Goal: Task Accomplishment & Management: Complete application form

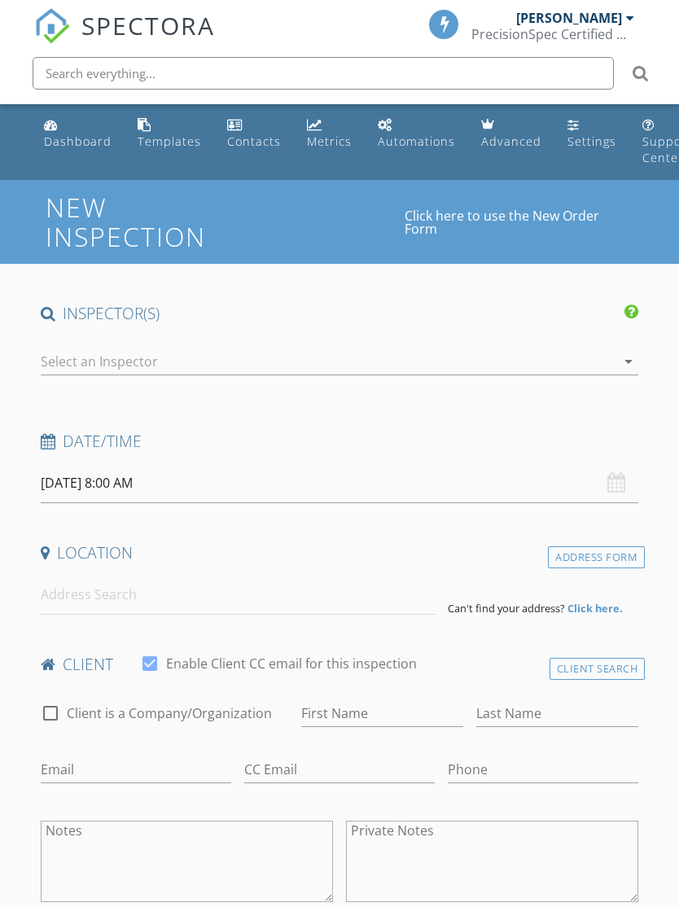
select select "7"
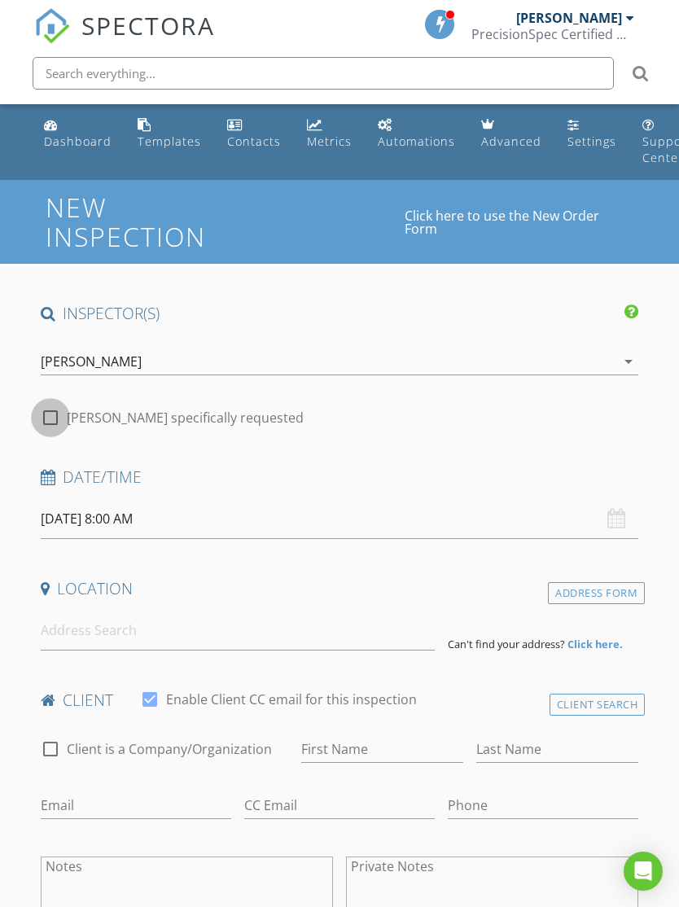
click at [39, 420] on div at bounding box center [51, 418] width 28 height 28
checkbox input "true"
click at [68, 518] on input "[DATE] 8:00 AM" at bounding box center [340, 519] width 599 height 40
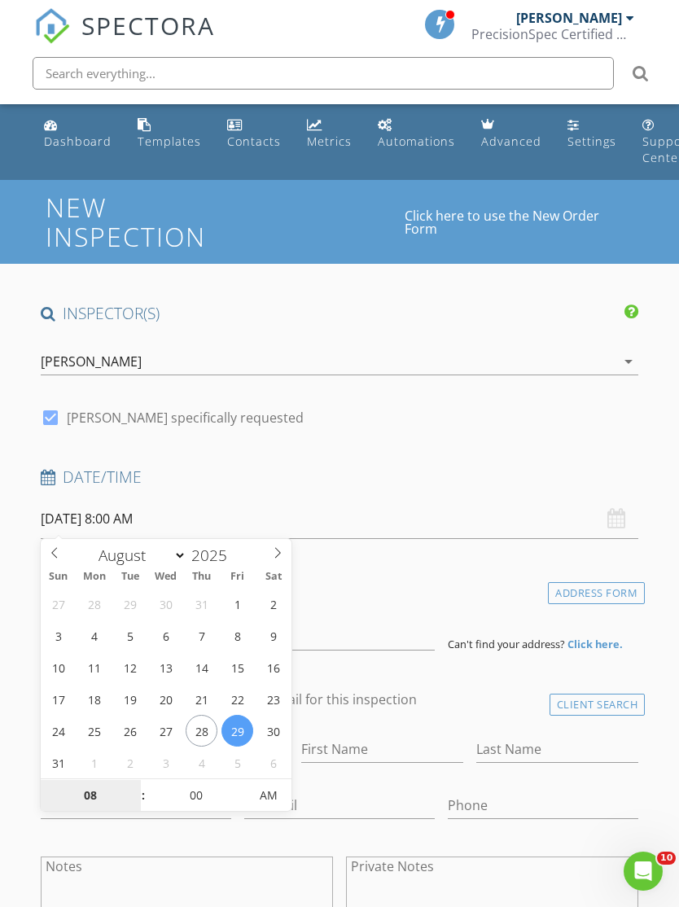
type input "[DATE] 8:00 AM"
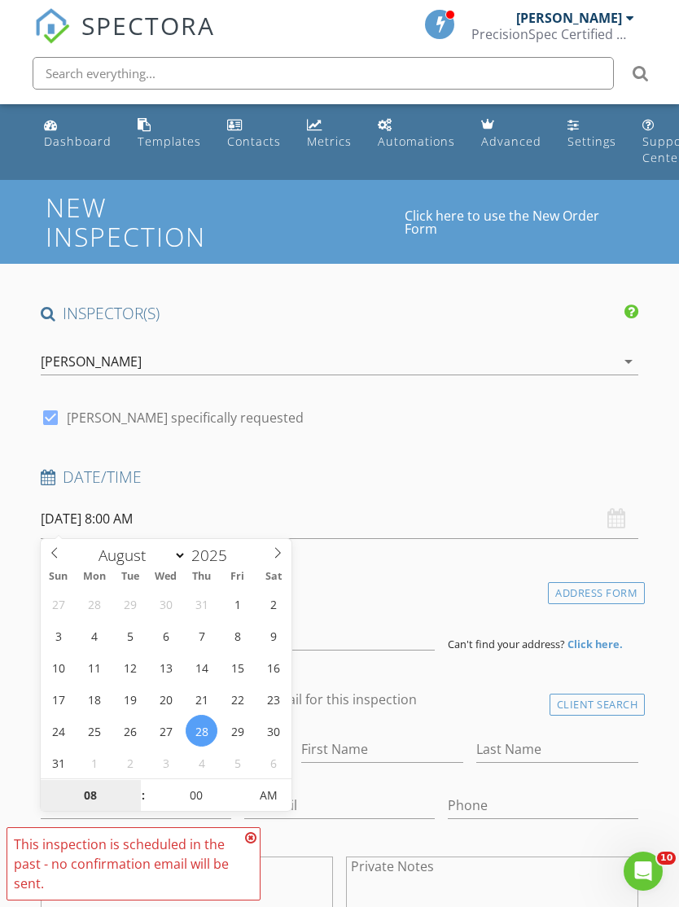
type input "1"
type input "[DATE] 1:00 PM"
type input "01"
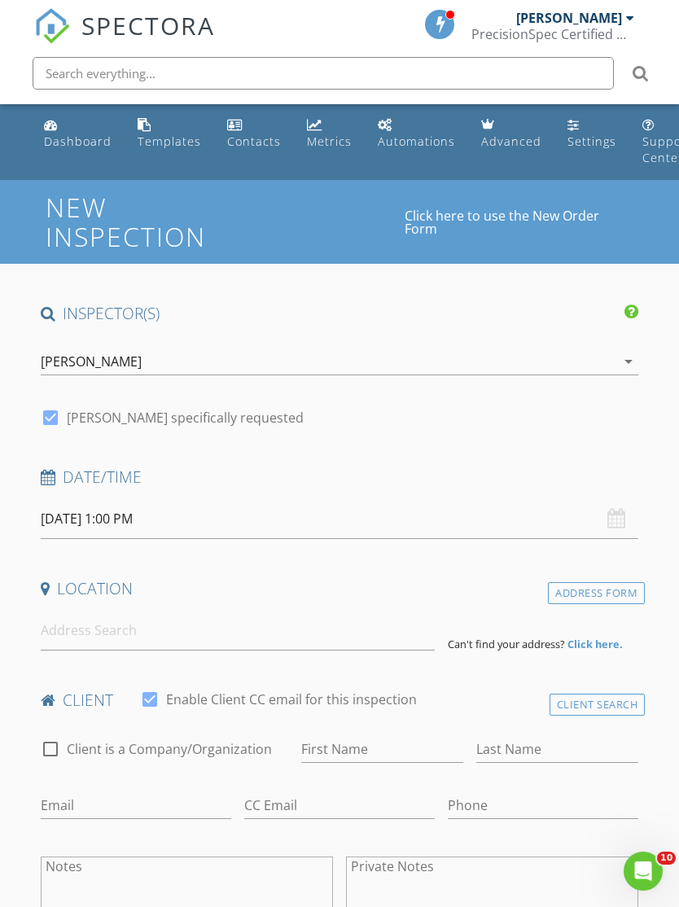
click at [62, 642] on input at bounding box center [238, 631] width 394 height 40
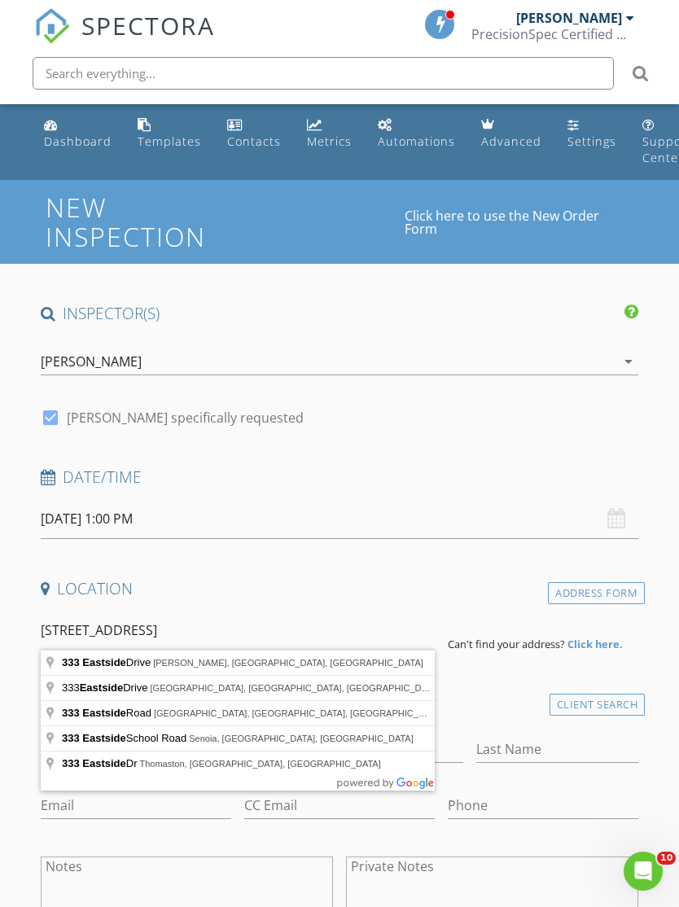
type input "[STREET_ADDRESS][PERSON_NAME]"
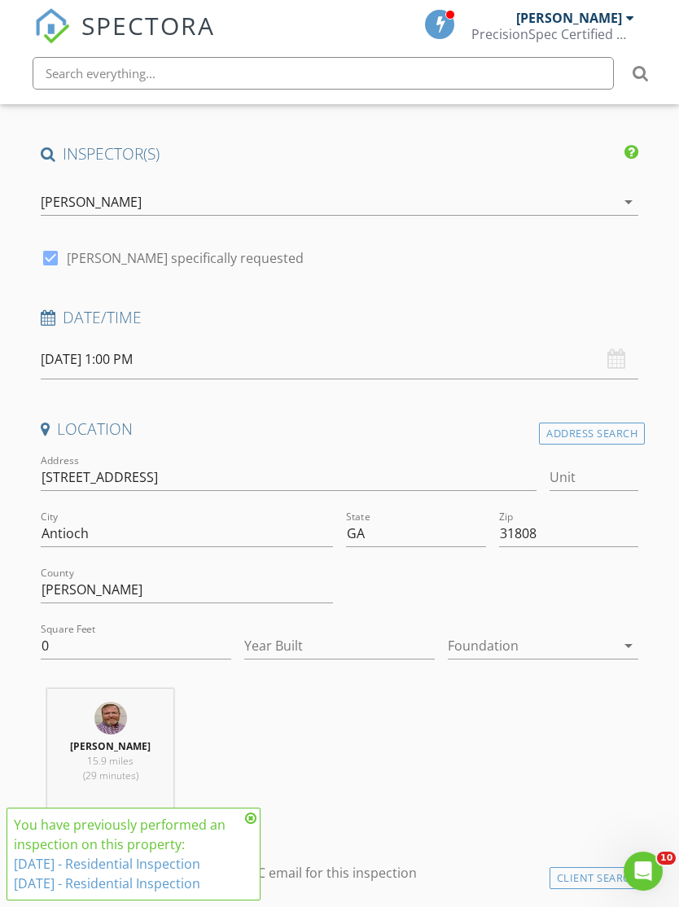
scroll to position [163, 0]
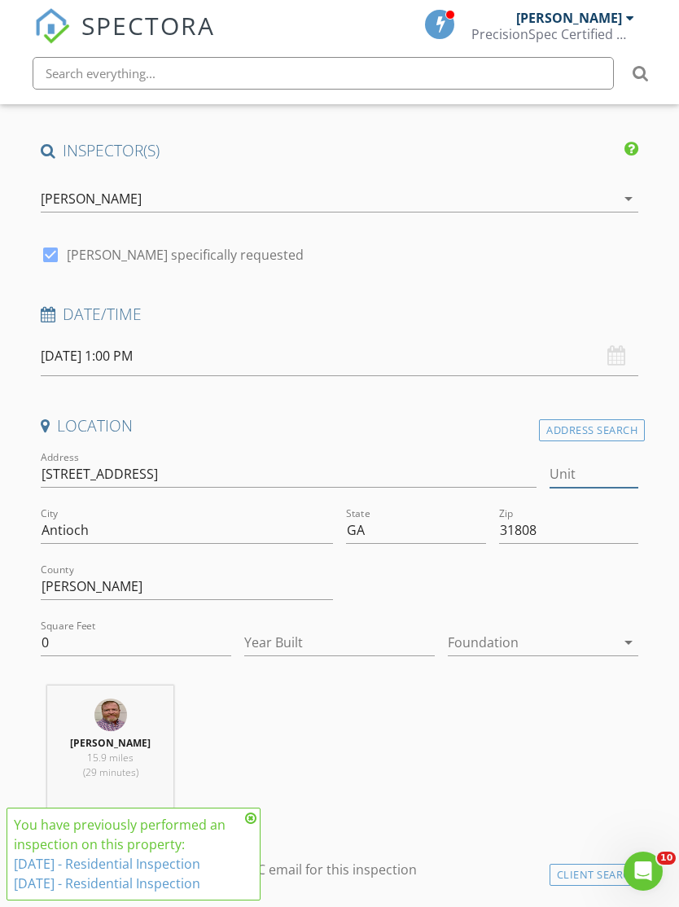
click at [550, 474] on input "Unit" at bounding box center [594, 474] width 89 height 27
type input "24"
type input "1096"
type input "1986"
type input "24"
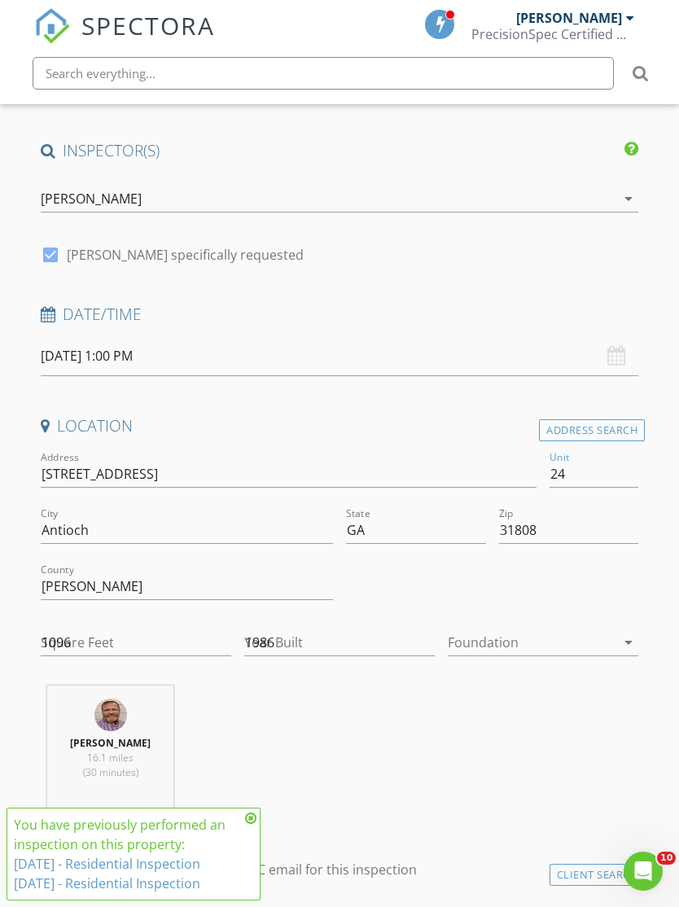
click at [491, 648] on div at bounding box center [532, 643] width 168 height 26
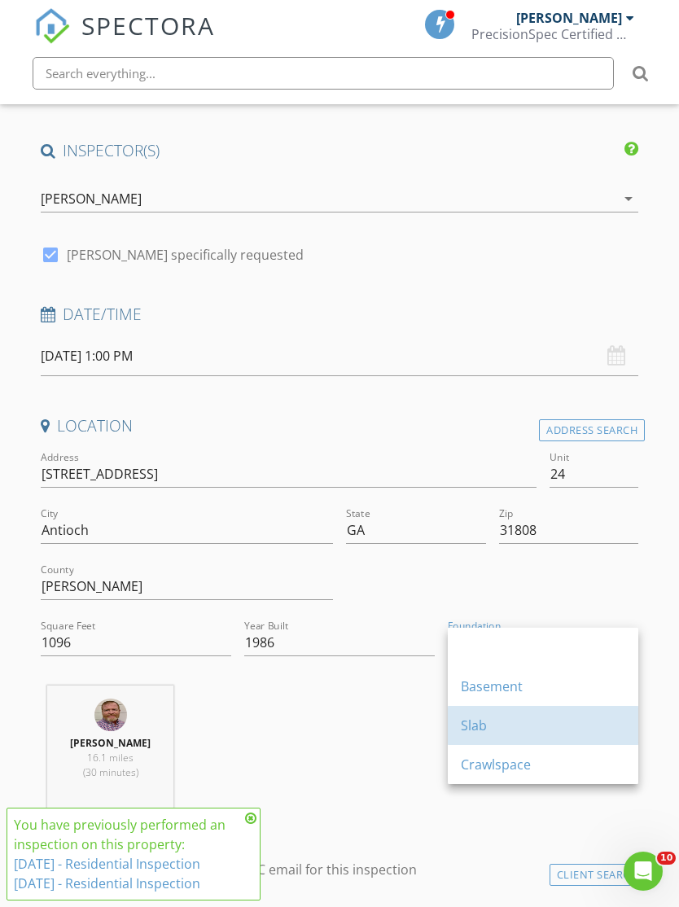
click at [471, 727] on div "Slab" at bounding box center [543, 726] width 165 height 20
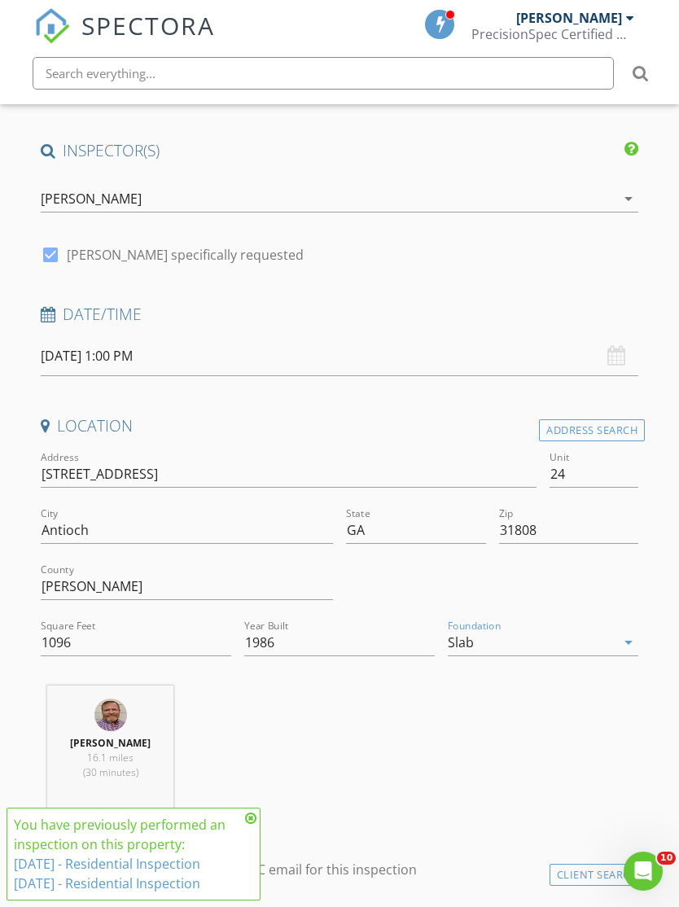
click at [285, 726] on div "[PERSON_NAME] 16.1 miles (30 minutes)" at bounding box center [340, 753] width 612 height 135
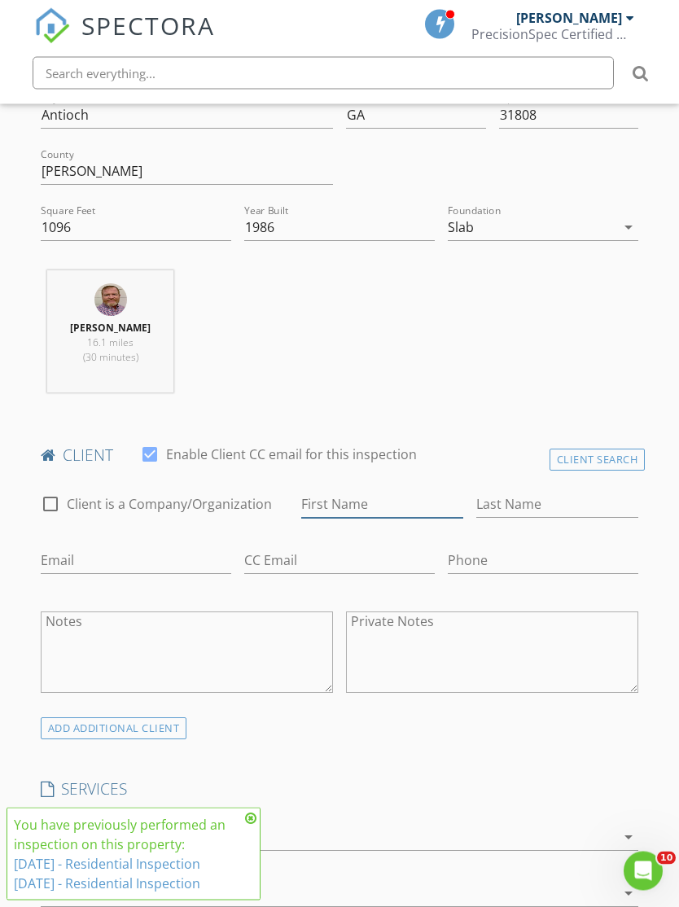
click at [326, 492] on input "First Name" at bounding box center [382, 505] width 162 height 27
type input "[PERSON_NAME]"
click at [504, 497] on input "Last Name" at bounding box center [558, 504] width 162 height 27
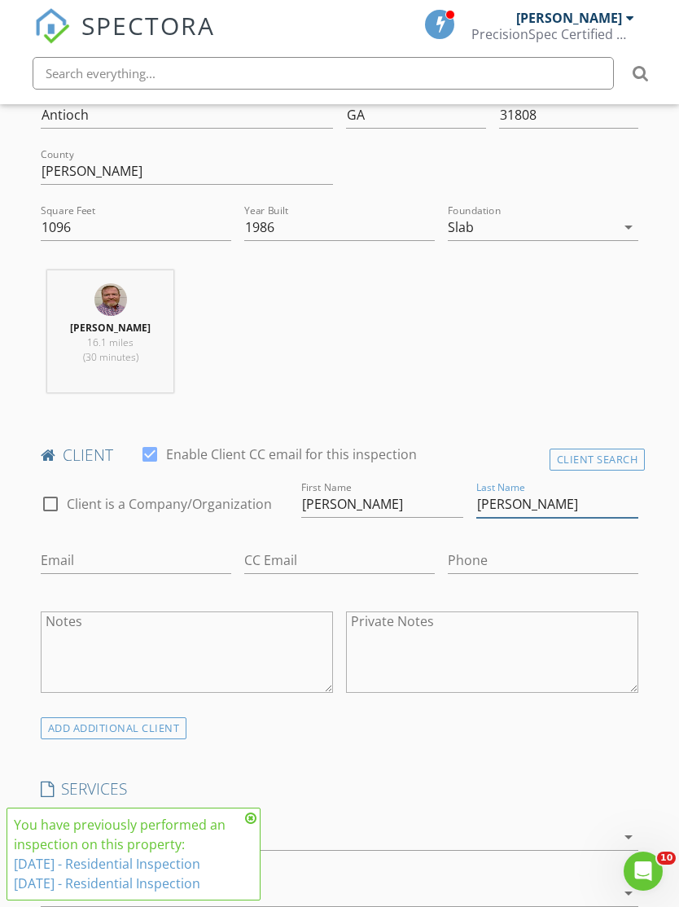
type input "[PERSON_NAME]"
click at [72, 550] on input "Email" at bounding box center [136, 560] width 191 height 27
type input "[EMAIL_ADDRESS][DOMAIN_NAME]"
click at [280, 552] on input "CC Email" at bounding box center [339, 560] width 191 height 27
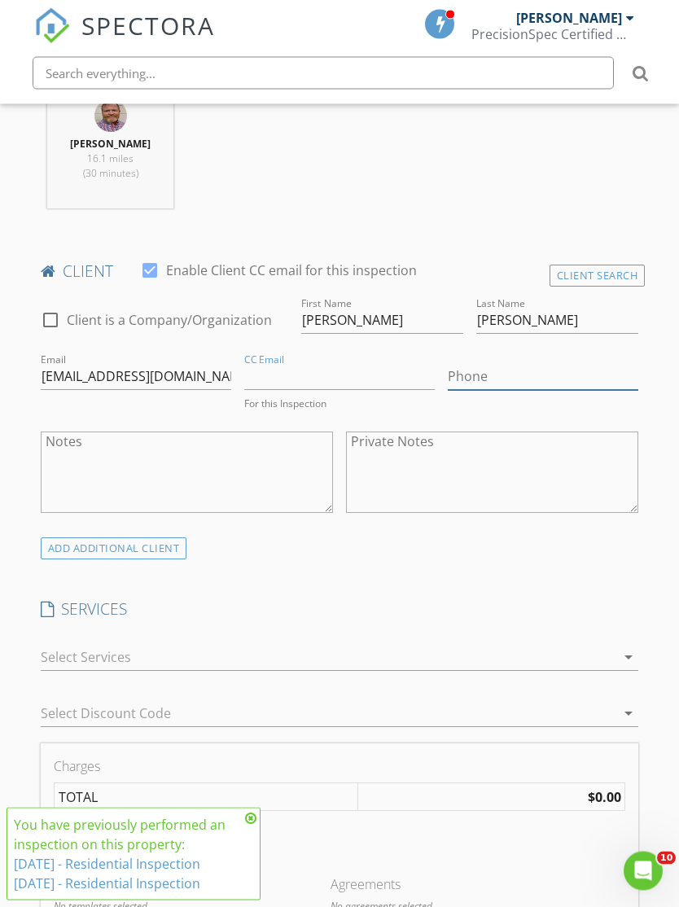
click at [491, 364] on input "Phone" at bounding box center [543, 377] width 191 height 27
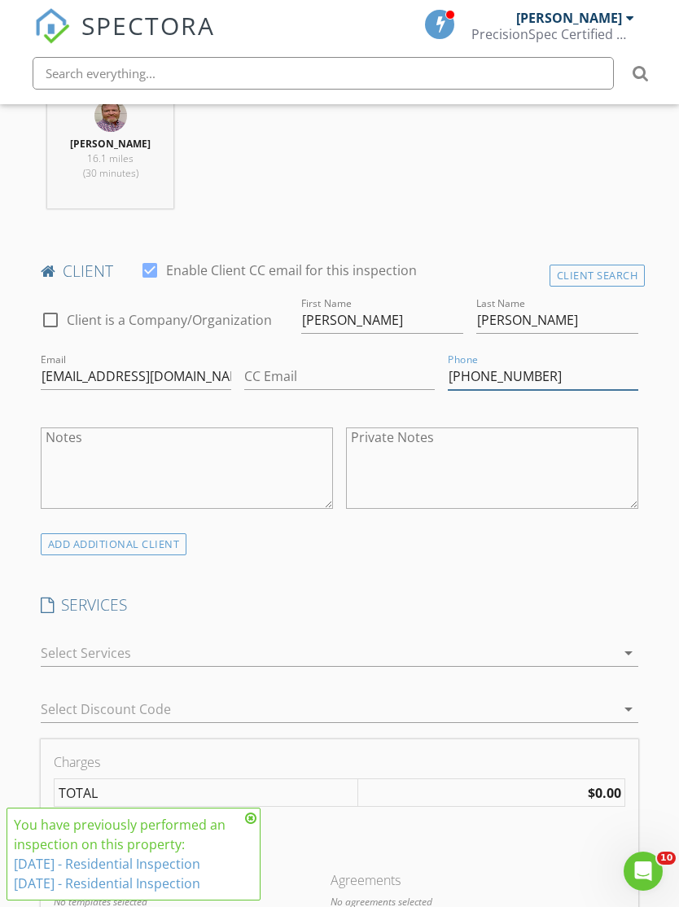
type input "[PHONE_NUMBER]"
click at [518, 775] on div "Charges TOTAL $0.00 Duration No services with durations selected Templates No t…" at bounding box center [340, 852] width 599 height 224
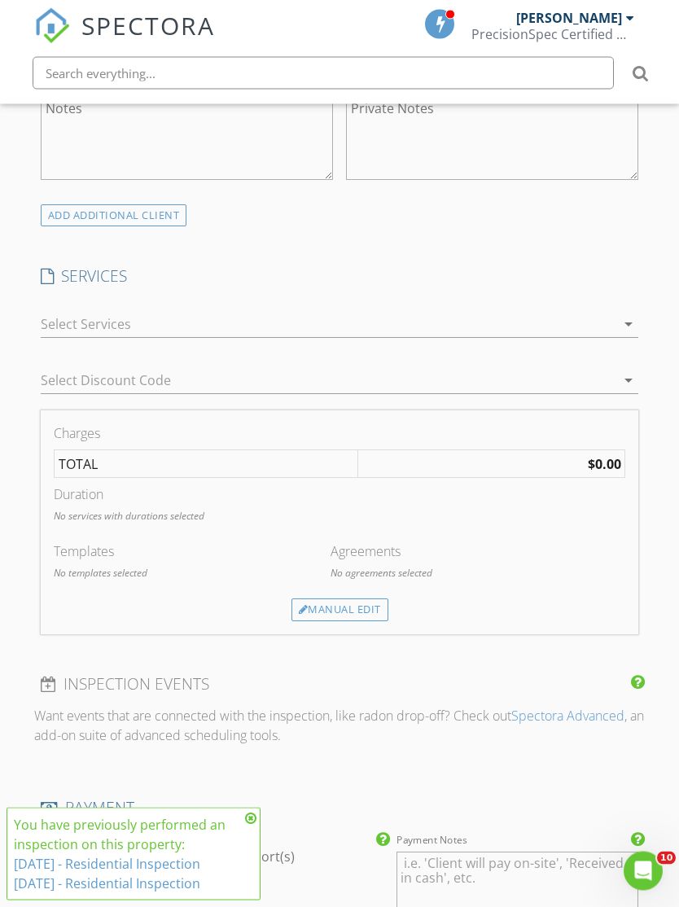
click at [323, 613] on div "Manual Edit" at bounding box center [340, 611] width 97 height 23
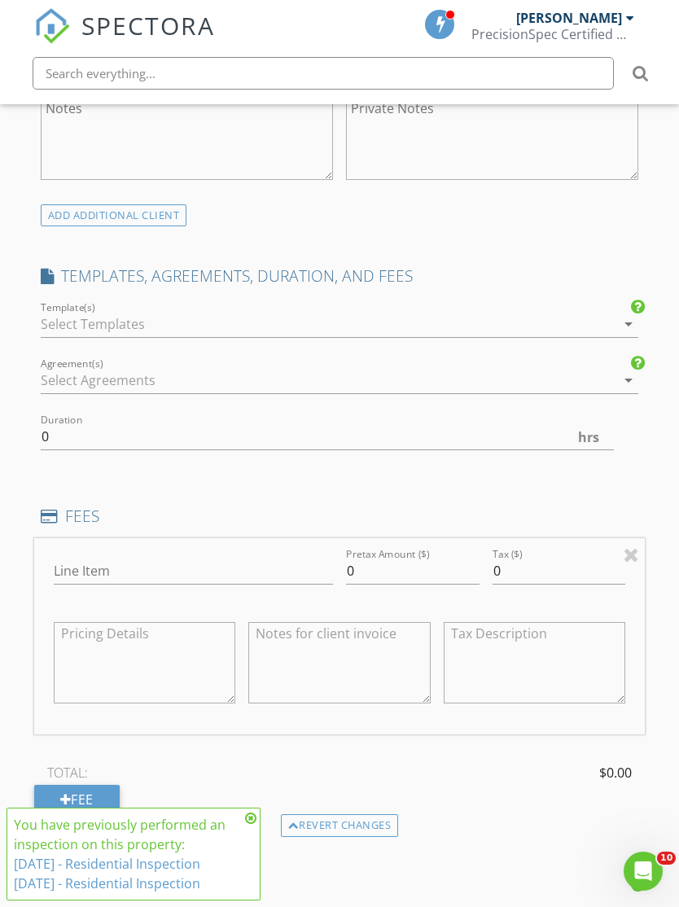
click at [71, 315] on div at bounding box center [329, 324] width 576 height 26
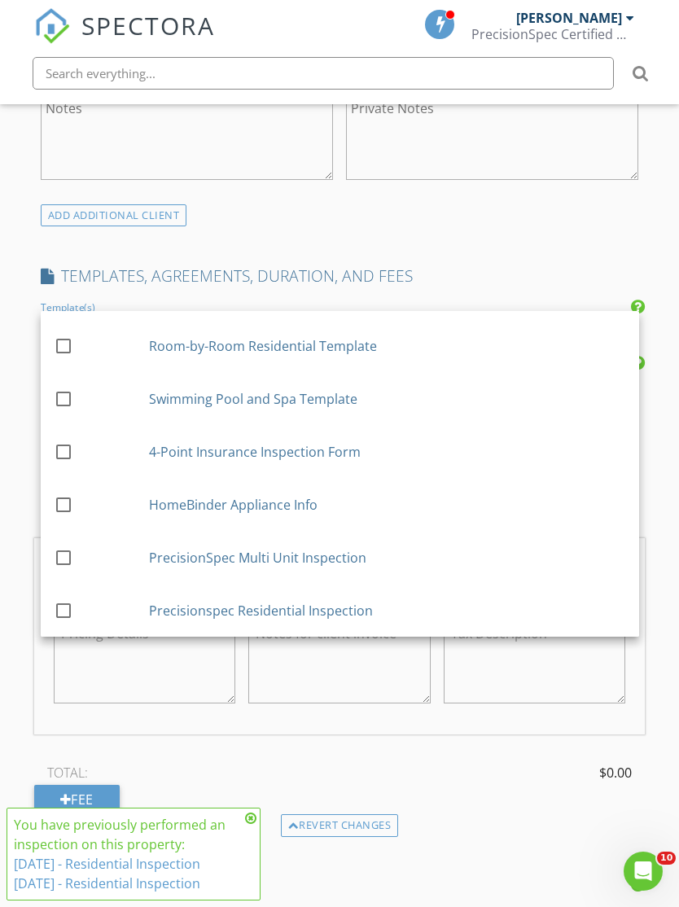
scroll to position [151, 0]
click at [58, 615] on div at bounding box center [64, 611] width 28 height 28
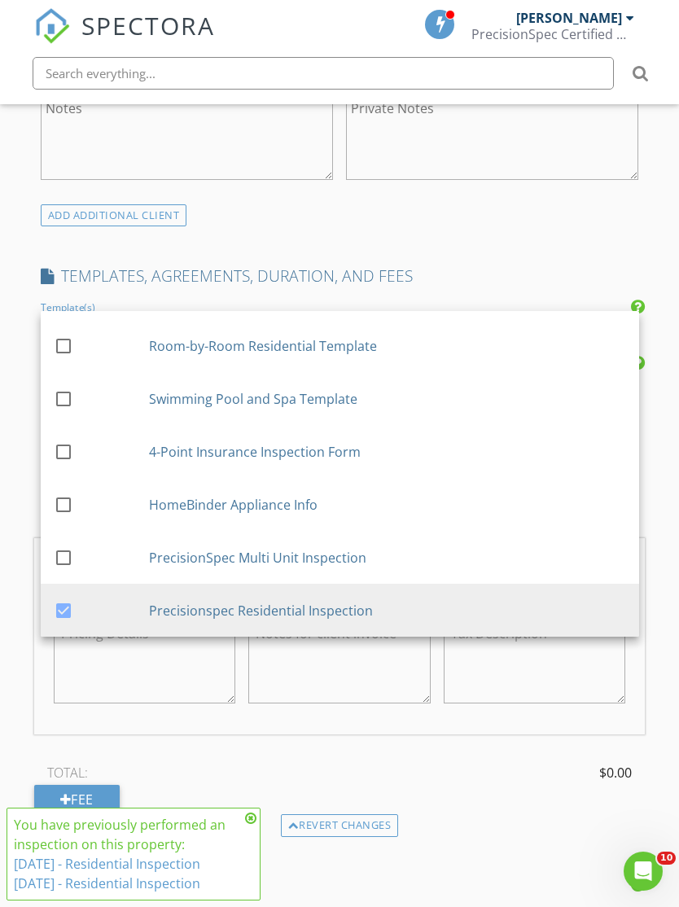
click at [19, 595] on div "New Inspection Click here to use the New Order Form INSPECTOR(S) check_box [PER…" at bounding box center [339, 577] width 679 height 2976
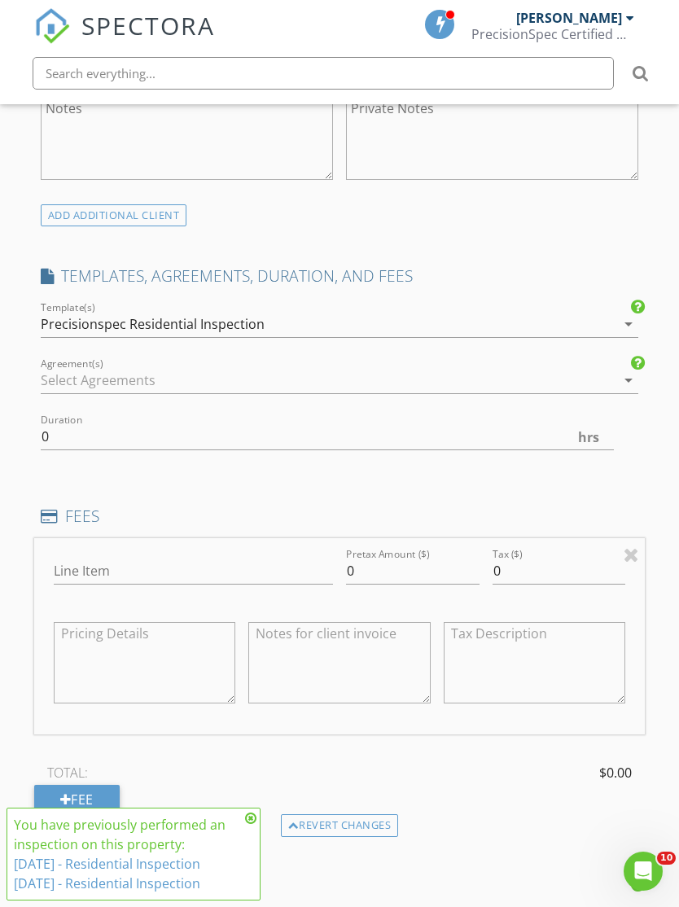
click at [68, 383] on div at bounding box center [329, 380] width 576 height 26
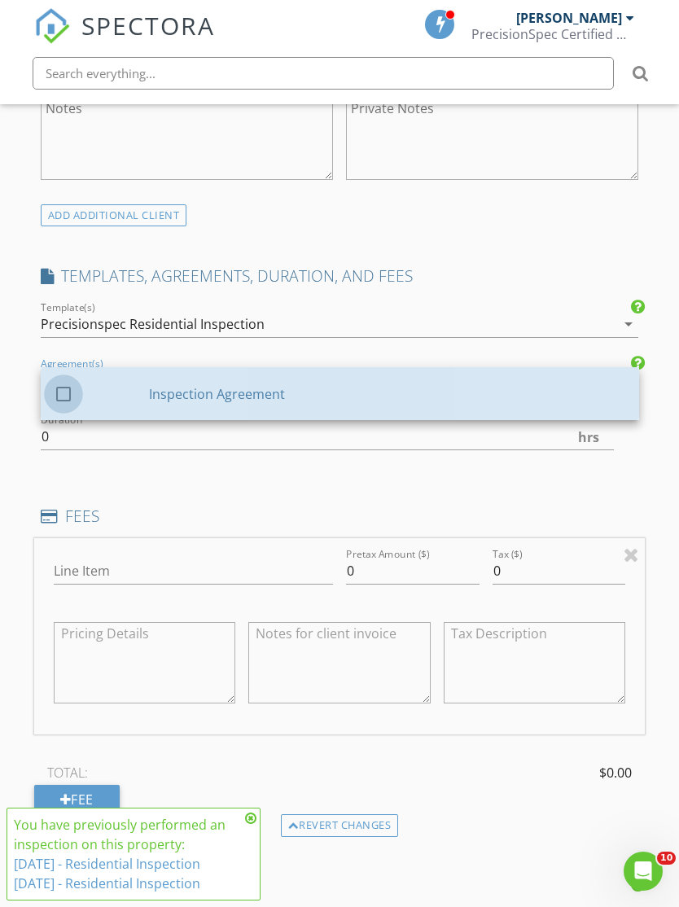
click at [72, 390] on div at bounding box center [64, 394] width 28 height 28
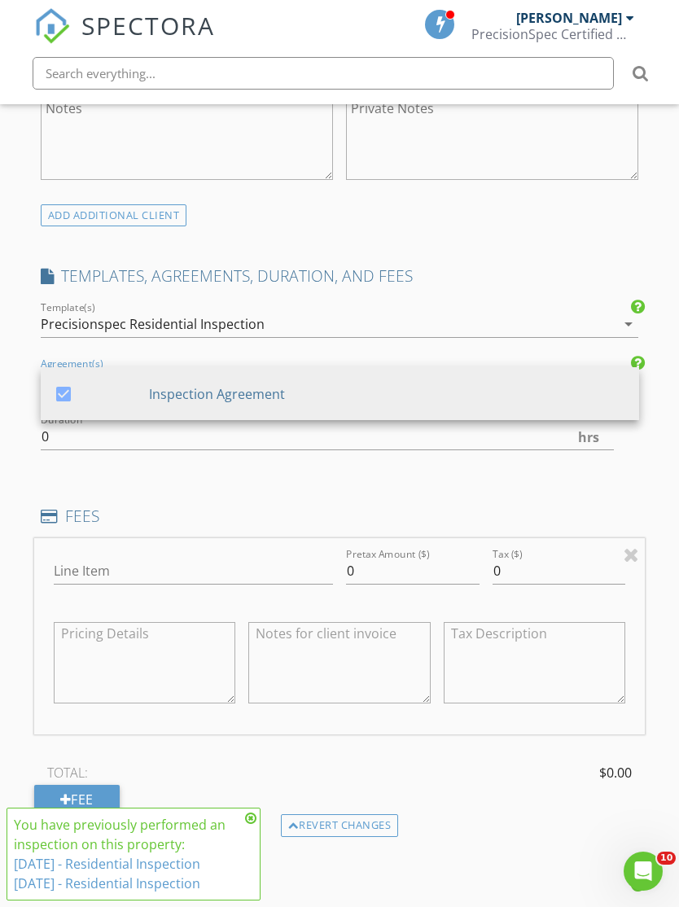
click at [16, 424] on div "New Inspection Click here to use the New Order Form INSPECTOR(S) check_box [PER…" at bounding box center [339, 577] width 679 height 2976
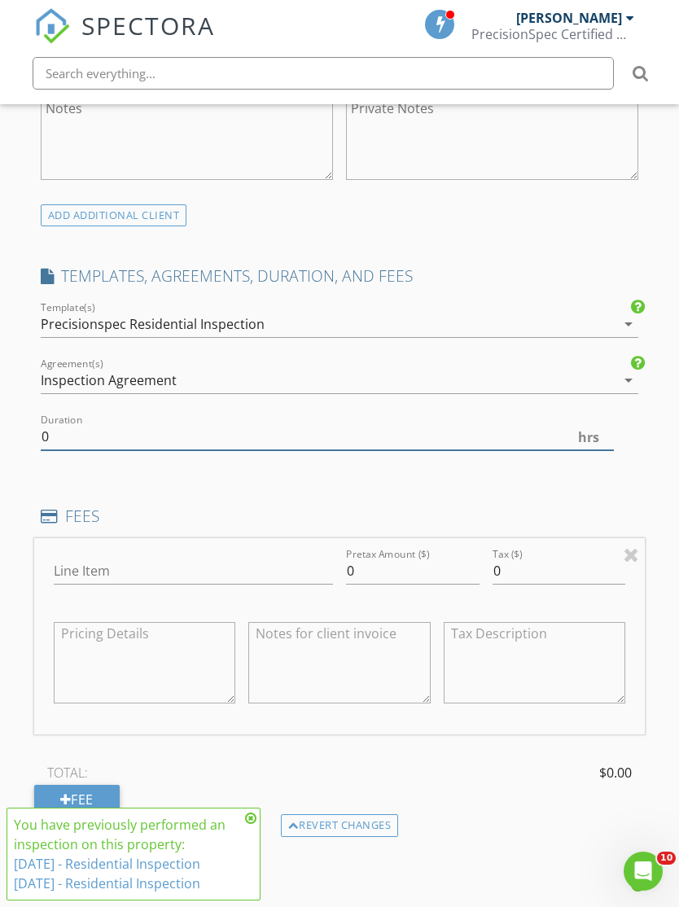
click at [57, 439] on input "0" at bounding box center [328, 437] width 574 height 27
type input "2.0"
click at [121, 492] on div "INSPECTOR(S) check_box [PERSON_NAME] PRIMARY [PERSON_NAME] arrow_drop_down chec…" at bounding box center [340, 571] width 612 height 2719
click at [371, 566] on input "0" at bounding box center [413, 571] width 134 height 27
type input "325"
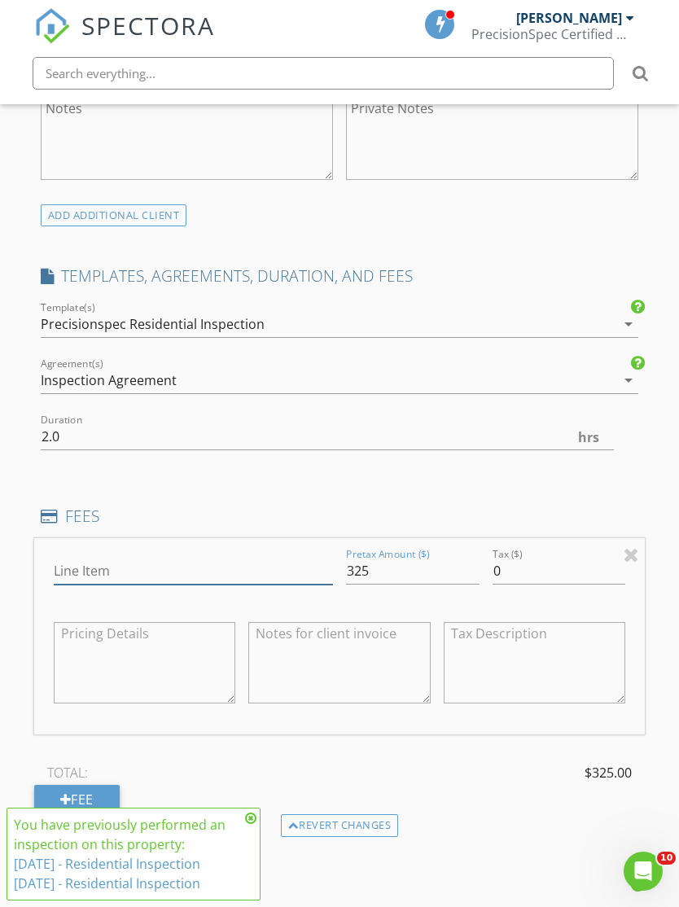
click at [80, 568] on input "Line Item" at bounding box center [193, 571] width 279 height 27
type input "Inspection"
click at [252, 705] on div at bounding box center [339, 663] width 182 height 98
click at [176, 560] on input "Inspection" at bounding box center [193, 571] width 279 height 27
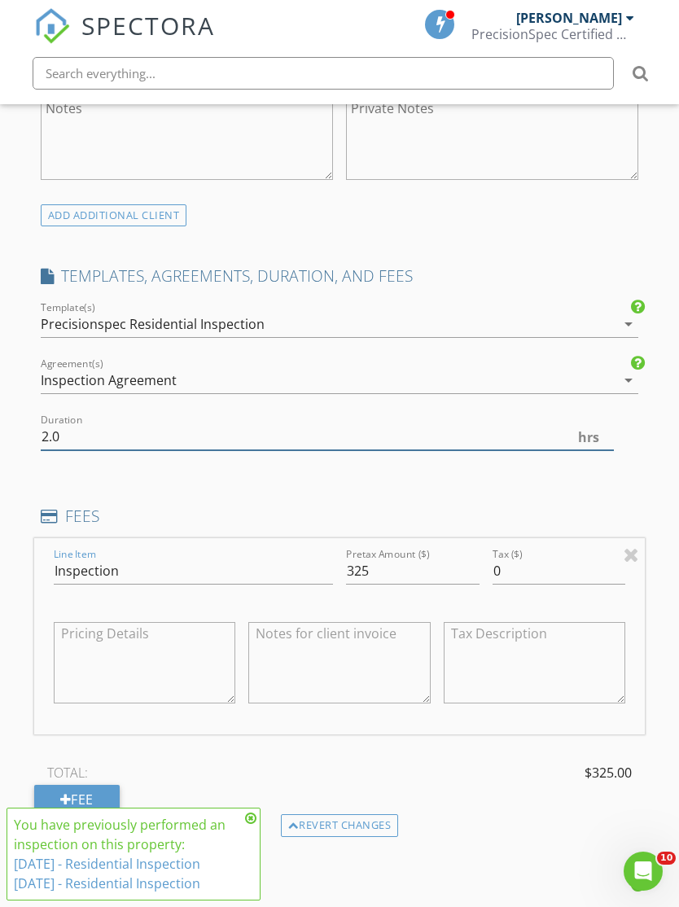
click at [156, 424] on input "2.0" at bounding box center [328, 437] width 574 height 27
click at [191, 507] on h4 "FEES" at bounding box center [340, 516] width 599 height 21
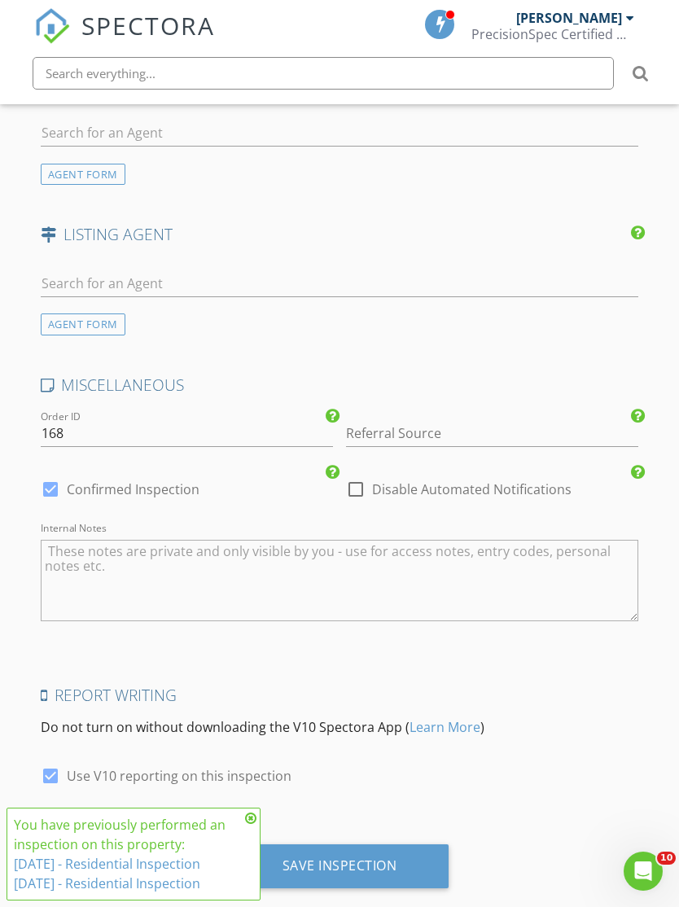
scroll to position [2241, 0]
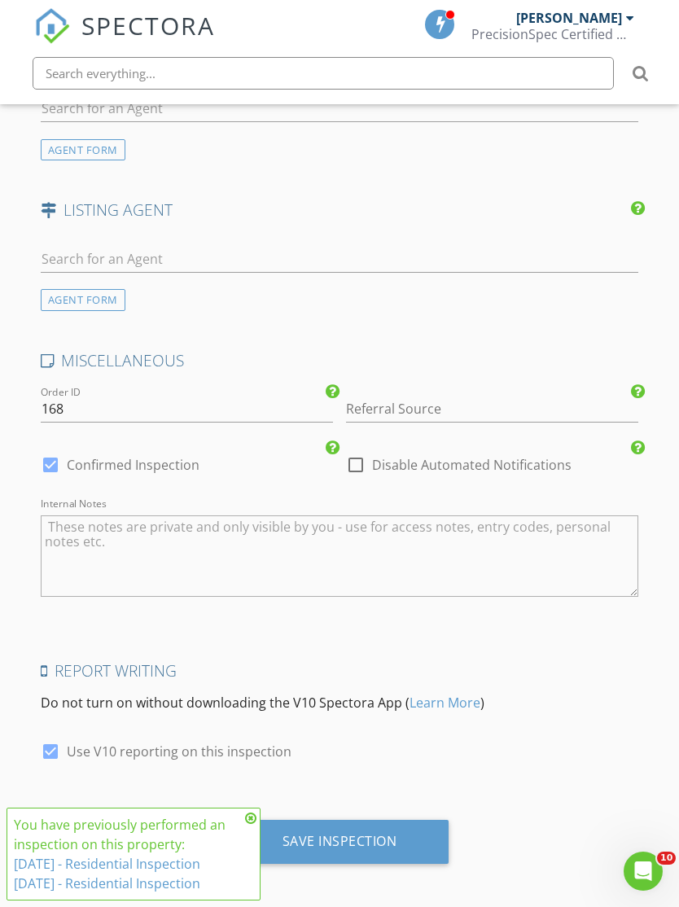
click at [331, 834] on div "Save Inspection" at bounding box center [340, 841] width 115 height 16
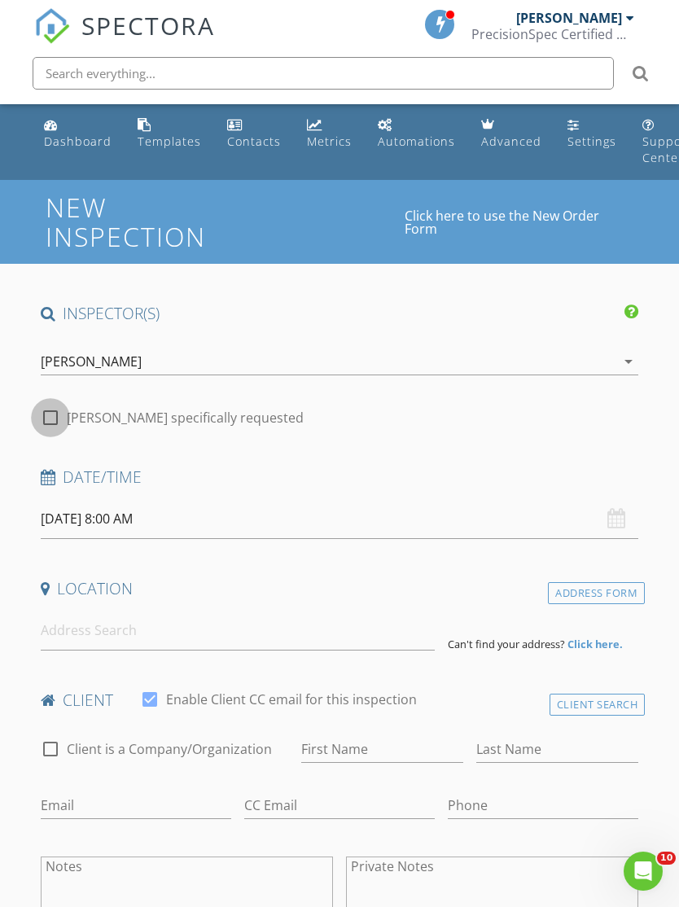
click at [55, 412] on div at bounding box center [51, 418] width 28 height 28
checkbox input "true"
click at [68, 518] on input "08/29/2025 8:00 AM" at bounding box center [340, 519] width 599 height 40
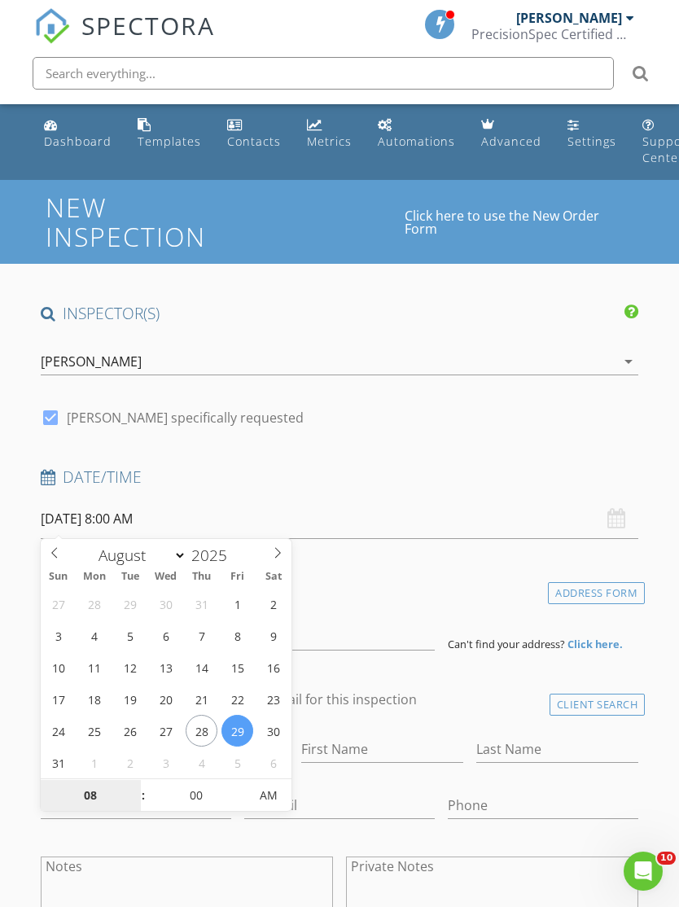
type input "08/28/2025 8:00 AM"
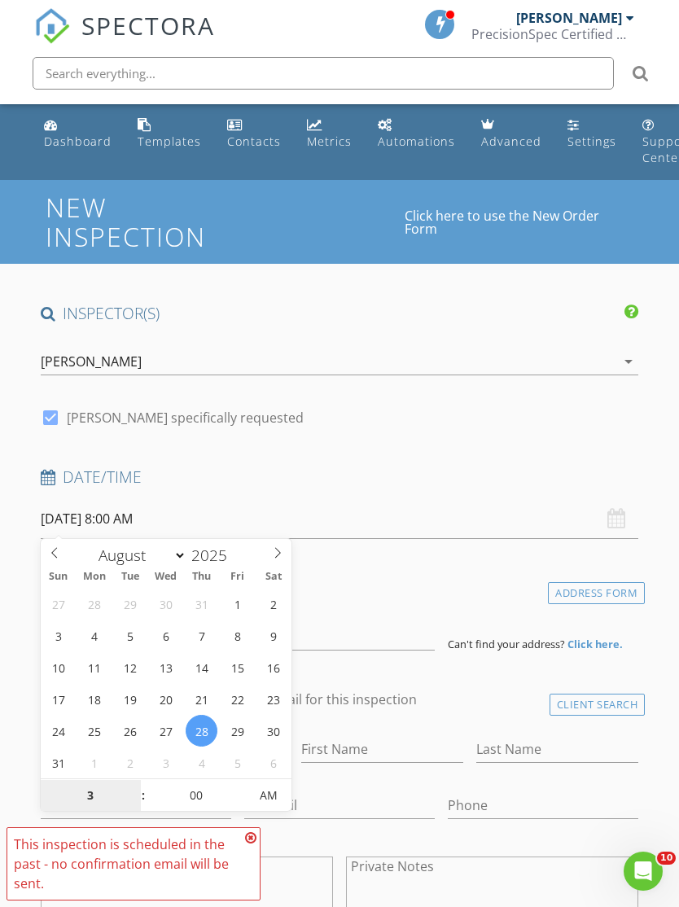
type input "3"
click at [193, 799] on input "00" at bounding box center [196, 796] width 100 height 33
type input "08/28/2025 3:00 AM"
type input "03"
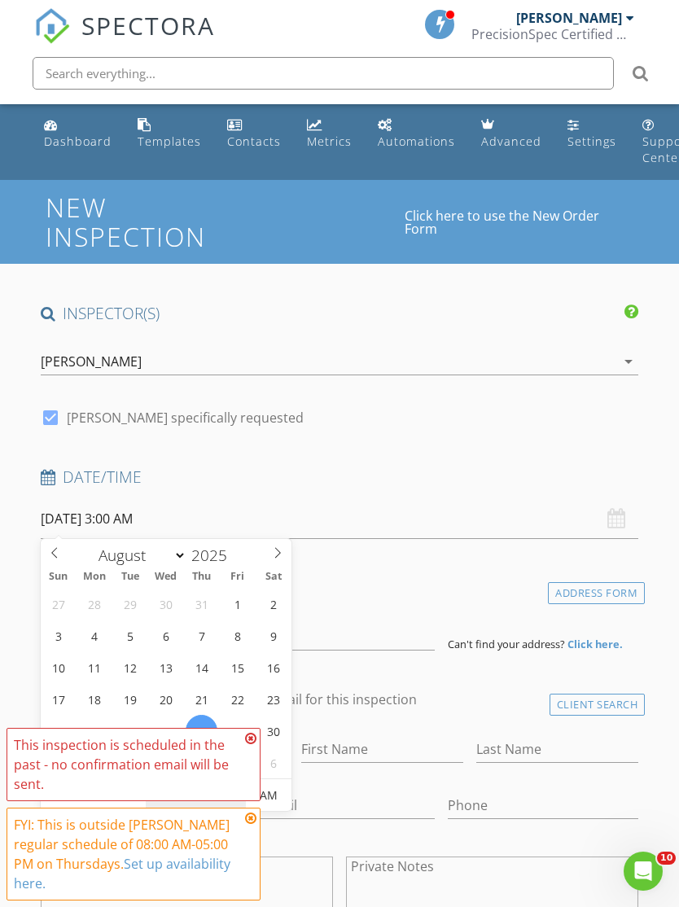
type input "30"
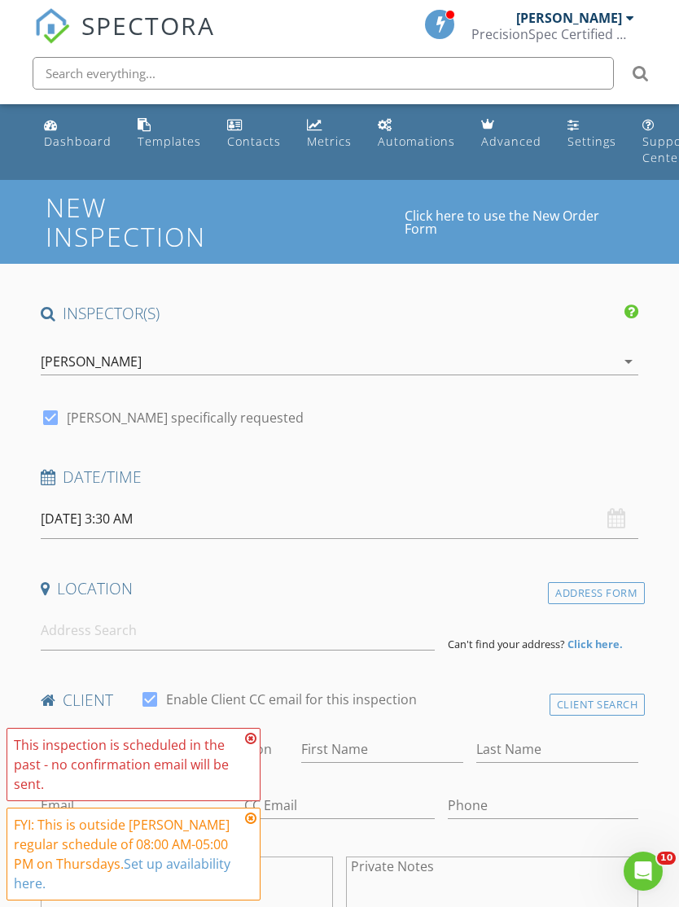
click at [253, 737] on icon at bounding box center [250, 738] width 11 height 13
click at [94, 519] on input "08/28/2025 3:30 AM" at bounding box center [340, 519] width 599 height 40
click at [250, 737] on icon at bounding box center [250, 738] width 11 height 13
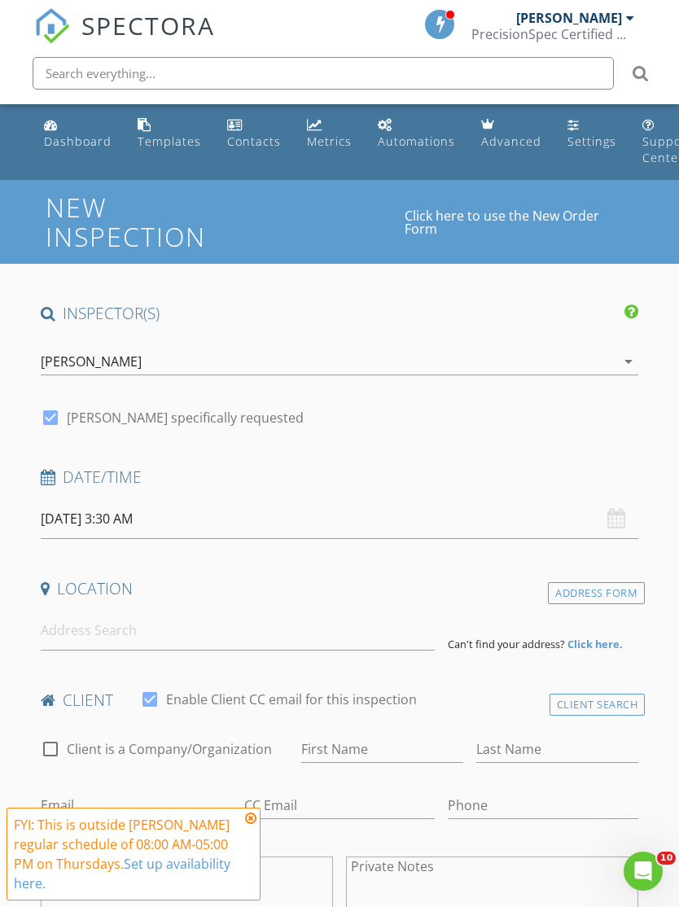
click at [255, 820] on icon at bounding box center [250, 818] width 11 height 13
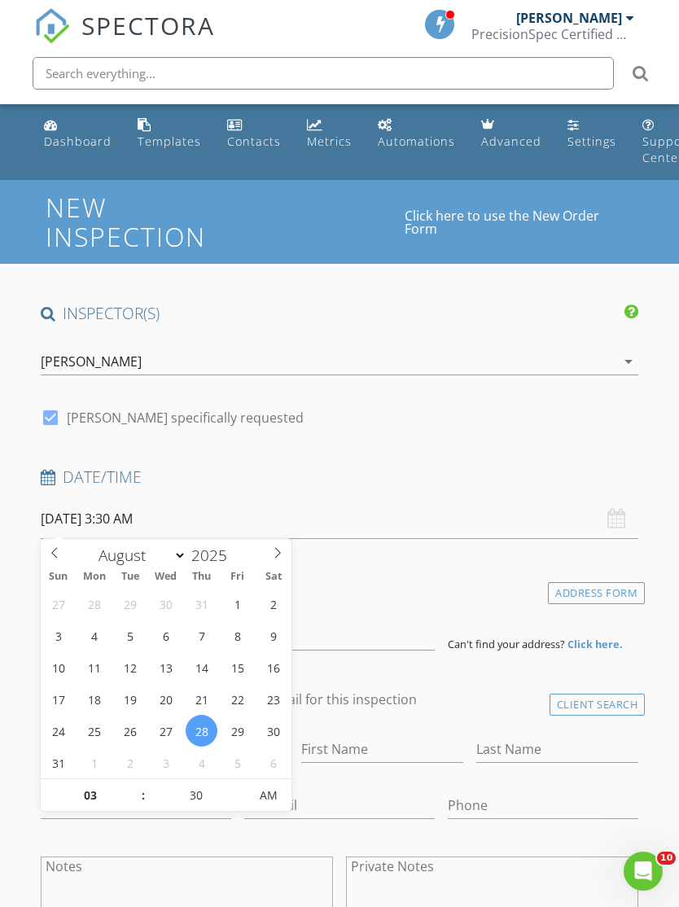
type input "08/28/2025 3:30 PM"
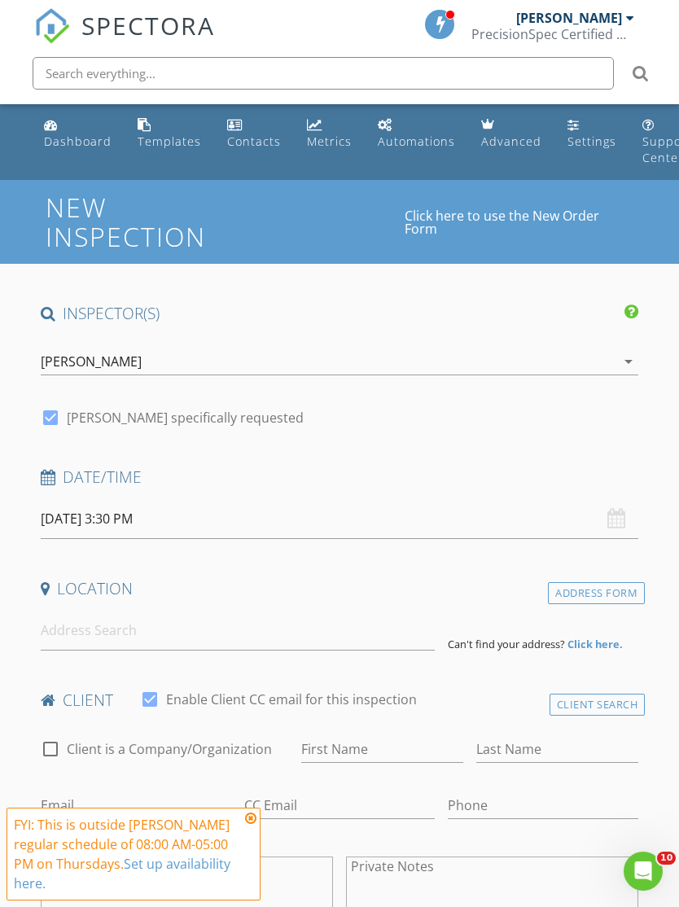
click at [345, 426] on div "check_box David Morgan specifically requested" at bounding box center [340, 416] width 599 height 23
click at [67, 630] on input at bounding box center [238, 631] width 394 height 40
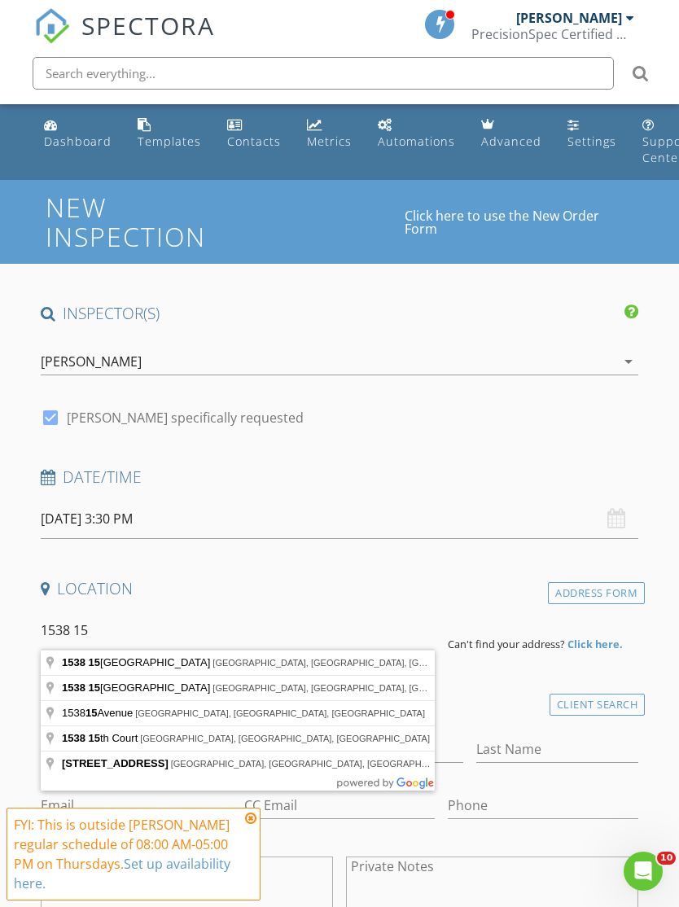
type input "1538 15th Avenue, Columbus, GA, USA"
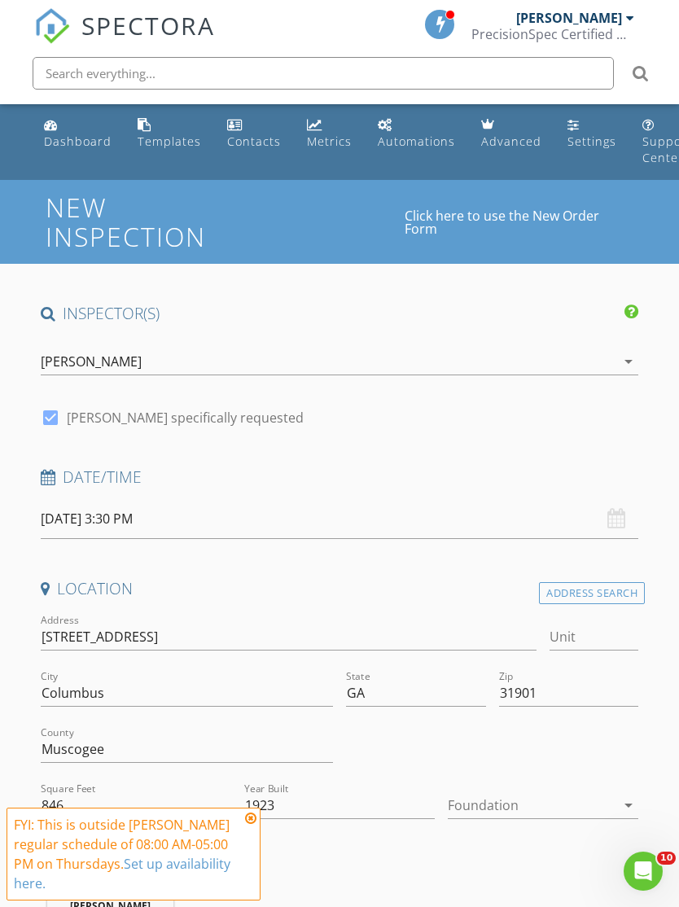
click at [477, 802] on div at bounding box center [532, 806] width 168 height 26
click at [480, 874] on div "Crawlspace" at bounding box center [543, 878] width 165 height 20
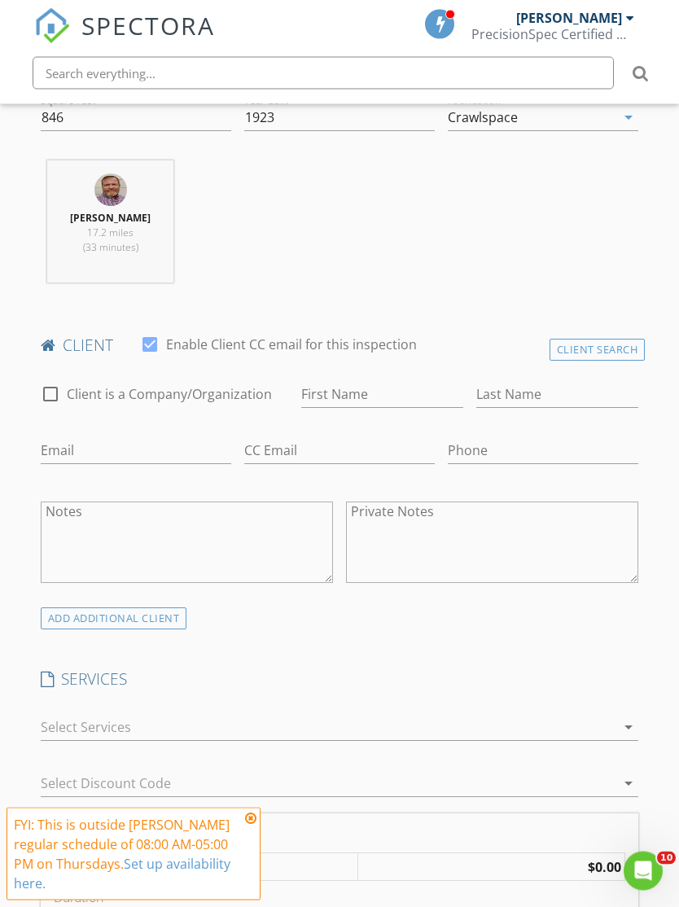
scroll to position [689, 0]
click at [350, 384] on input "First Name" at bounding box center [382, 393] width 162 height 27
type input "Kathlene"
click at [505, 398] on input "Last Name" at bounding box center [558, 393] width 162 height 27
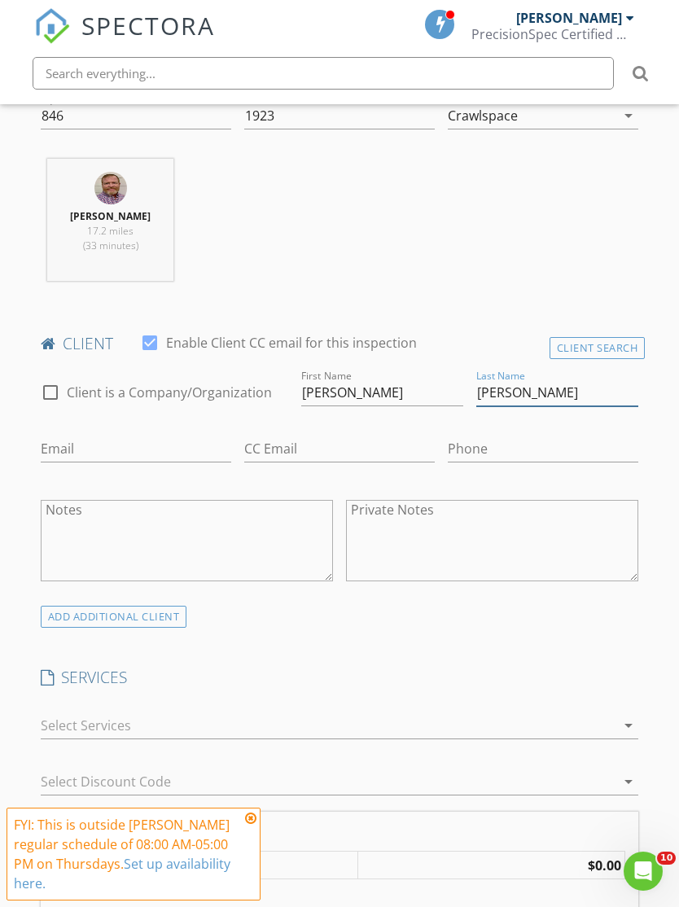
type input "Burke"
click at [44, 452] on input "Email" at bounding box center [136, 449] width 191 height 27
click at [366, 393] on input "Kathlene" at bounding box center [382, 393] width 162 height 27
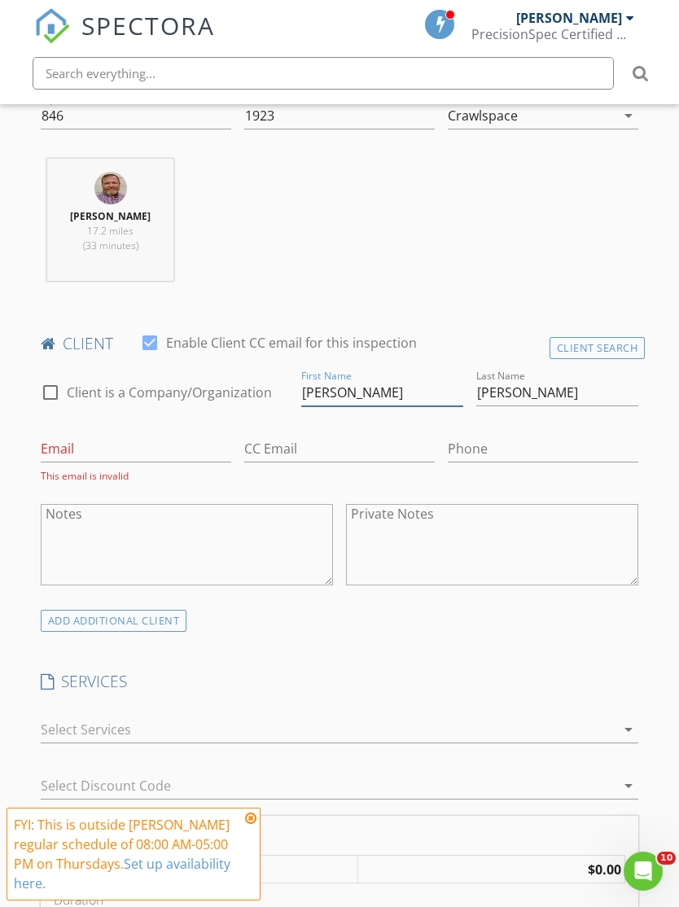
type input "Kathleen"
click at [93, 437] on input "Email" at bounding box center [136, 449] width 191 height 27
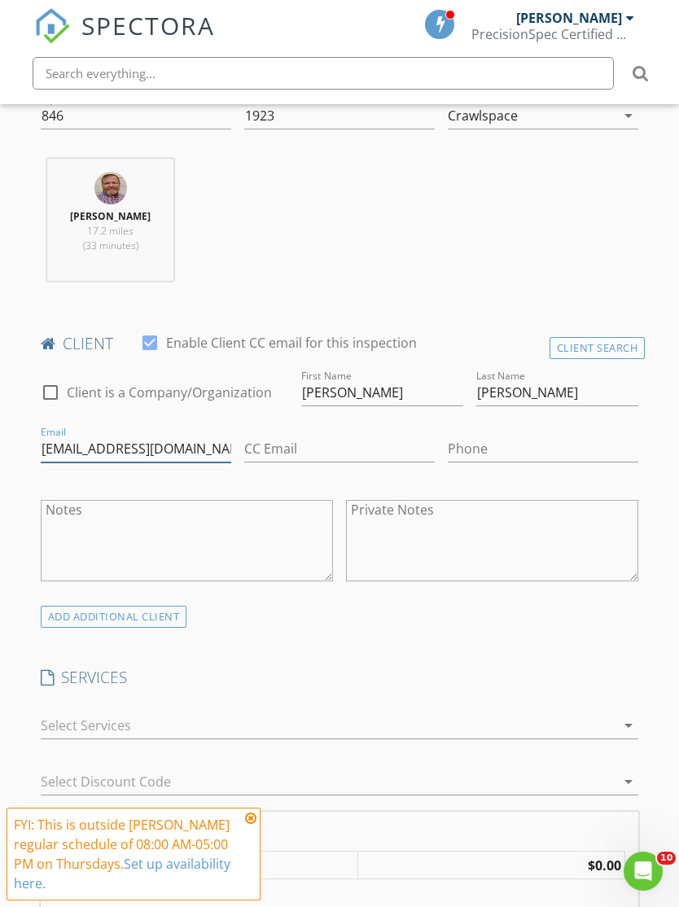
type input "KathleenBurke93@gmail.com"
click at [354, 661] on div "INSPECTOR(S) check_box David Morgan PRIMARY David Morgan arrow_drop_down check_…" at bounding box center [340, 871] width 612 height 2517
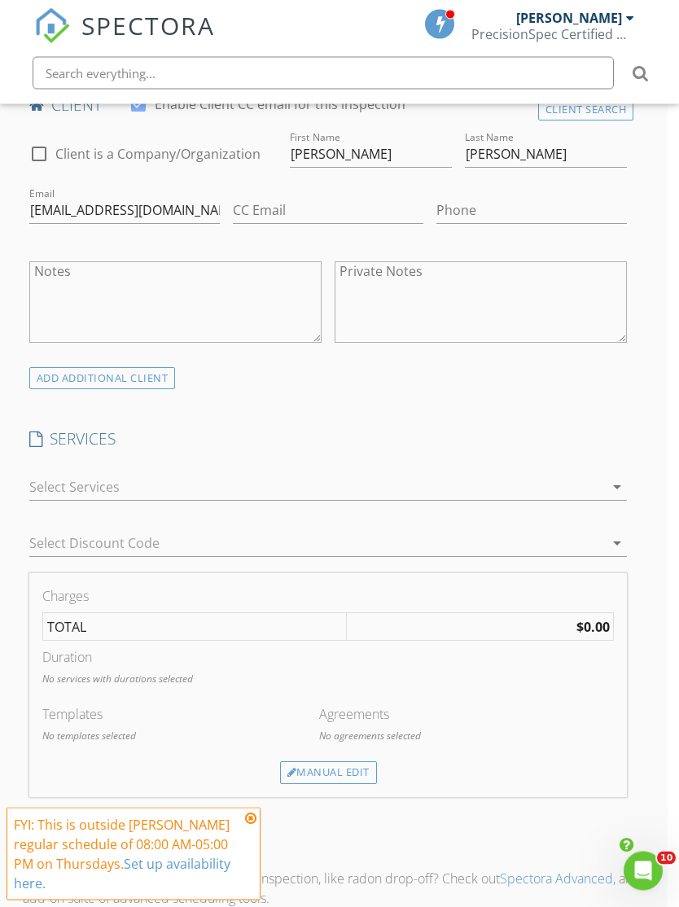
scroll to position [971, 0]
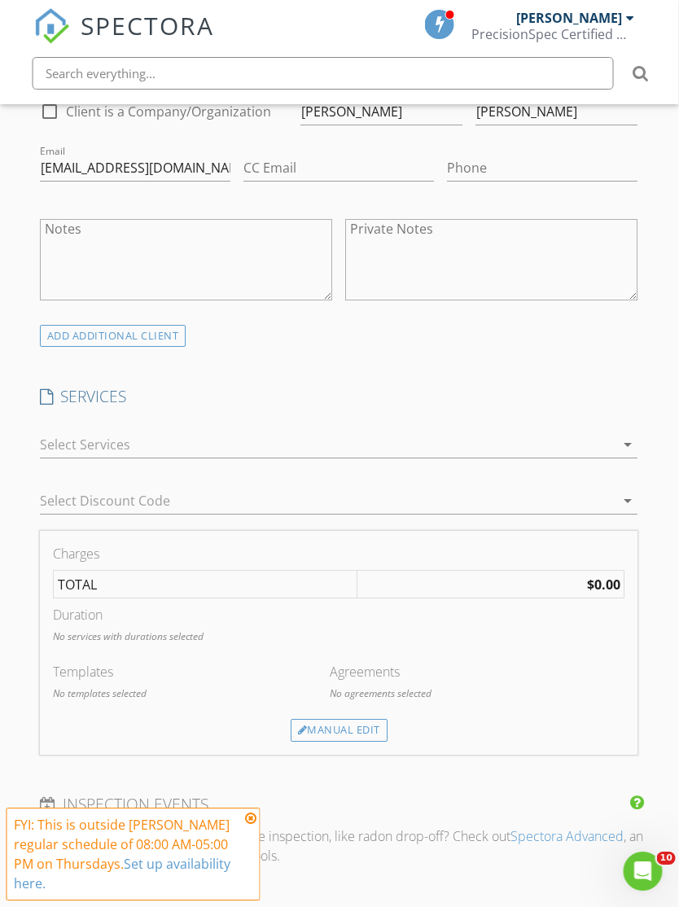
click at [311, 731] on div "Manual Edit" at bounding box center [340, 730] width 97 height 23
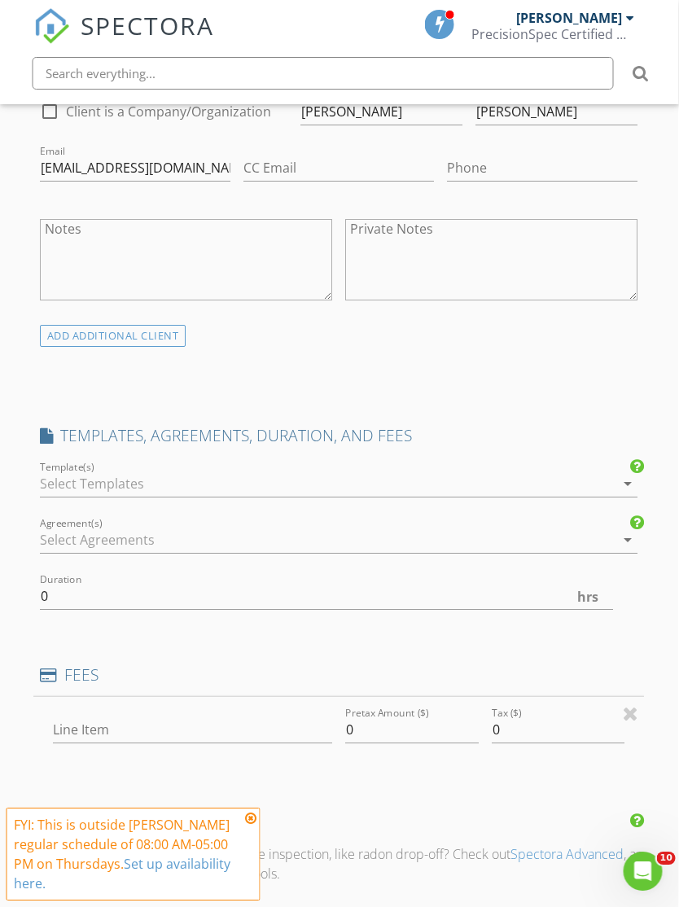
scroll to position [971, 1]
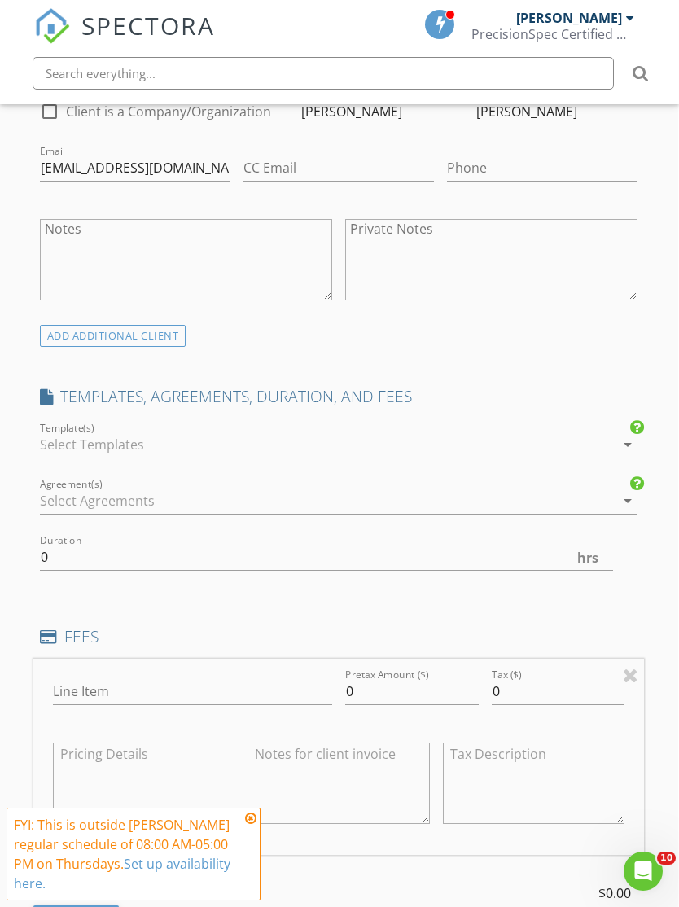
click at [58, 444] on div at bounding box center [328, 445] width 576 height 26
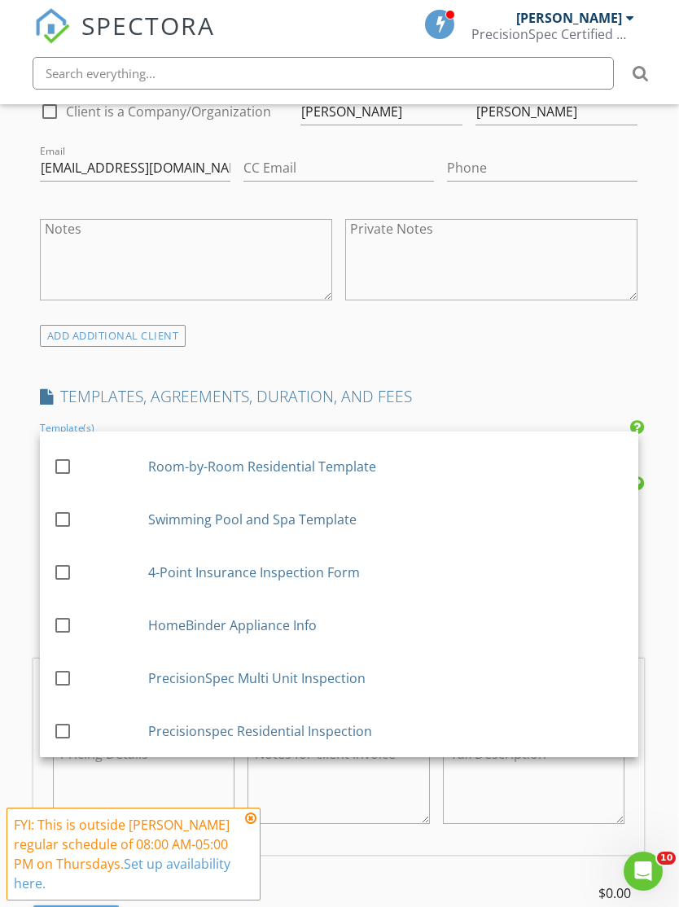
scroll to position [151, 0]
click at [64, 729] on div at bounding box center [63, 732] width 28 height 28
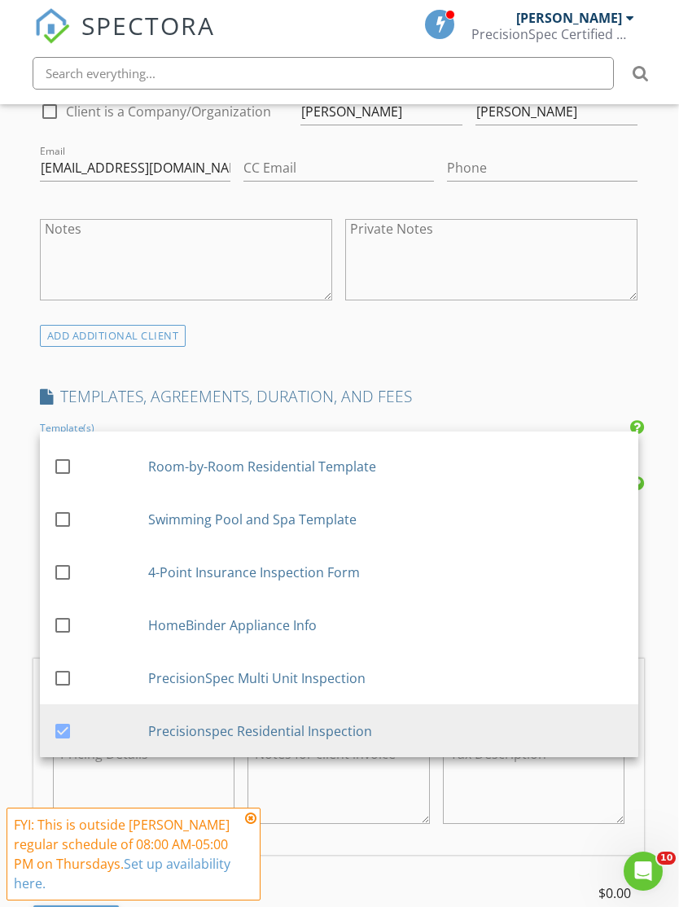
click at [15, 674] on div "New Inspection Click here to use the New Order Form INSPECTOR(S) check_box Davi…" at bounding box center [338, 697] width 679 height 2976
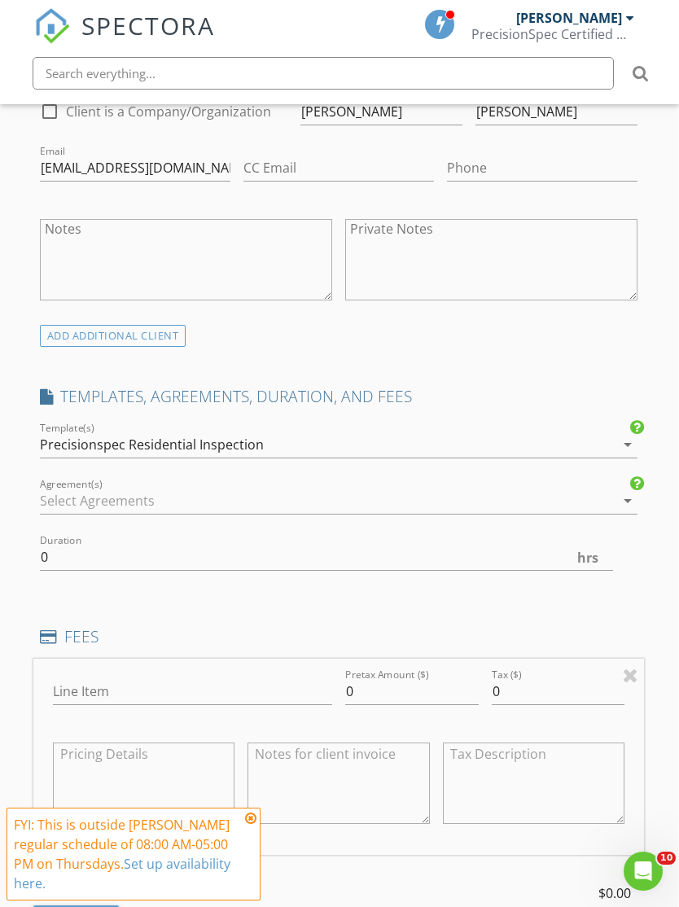
click at [58, 475] on div "Agreement(s) arrow_drop_down" at bounding box center [339, 503] width 612 height 56
click at [63, 498] on div at bounding box center [328, 501] width 576 height 26
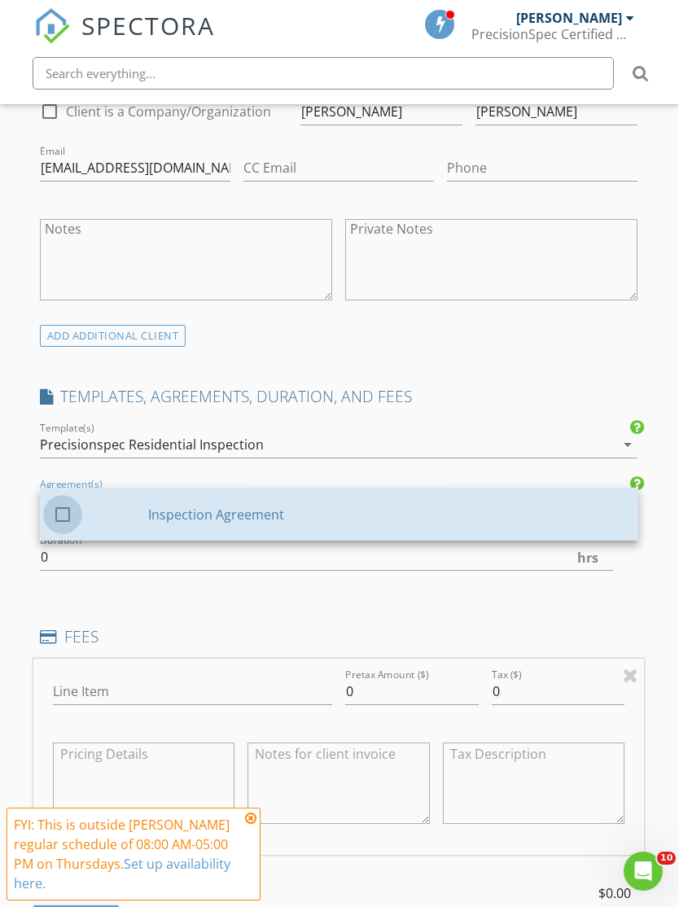
click at [64, 508] on div at bounding box center [63, 515] width 28 height 28
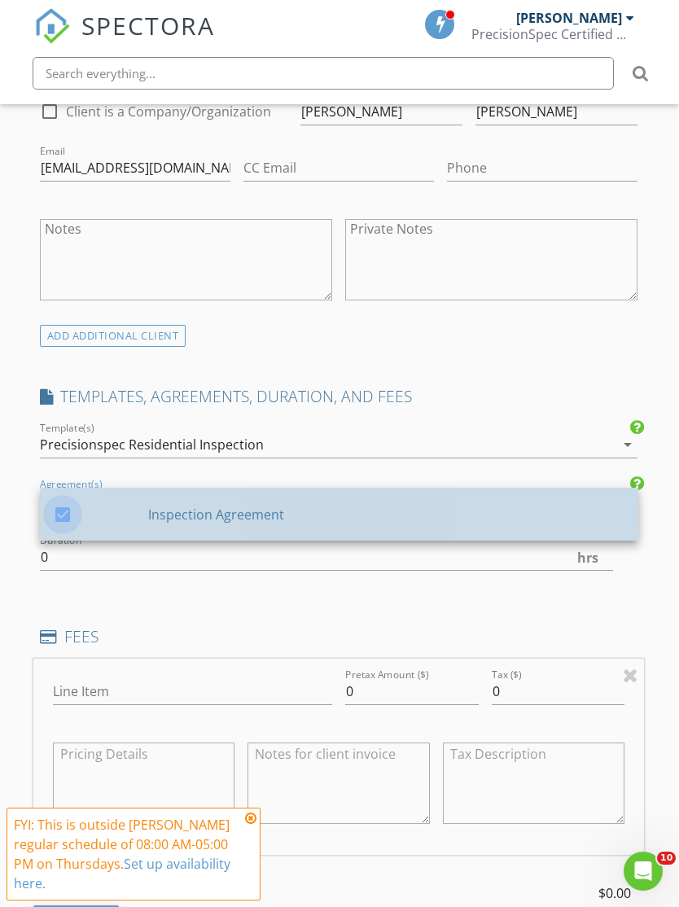
click at [21, 537] on div "New Inspection Click here to use the New Order Form INSPECTOR(S) check_box Davi…" at bounding box center [338, 697] width 679 height 2976
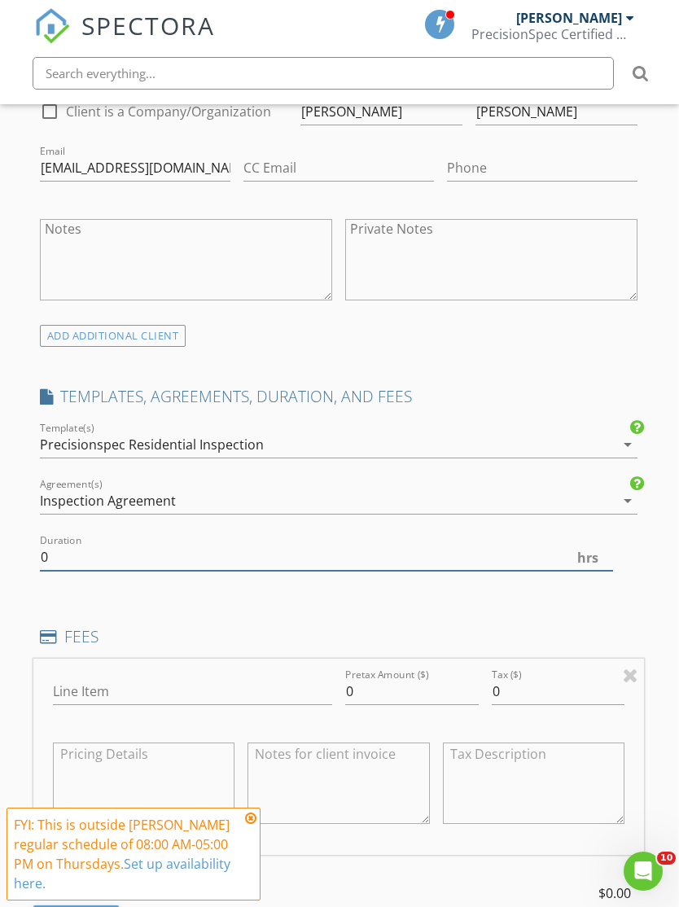
click at [55, 564] on input "0" at bounding box center [327, 557] width 574 height 27
type input "2.0"
click at [110, 617] on div "INSPECTOR(S) check_box David Morgan PRIMARY David Morgan arrow_drop_down check_…" at bounding box center [339, 691] width 612 height 2719
click at [373, 685] on input "0" at bounding box center [412, 692] width 134 height 27
type input "325"
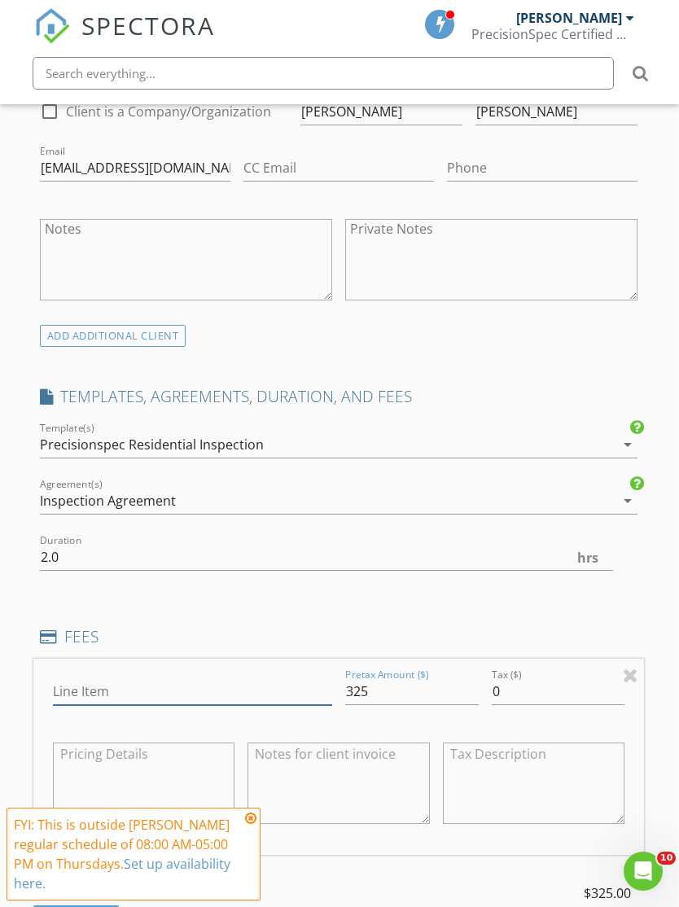
click at [106, 697] on input "Line Item" at bounding box center [192, 692] width 279 height 27
type input "Inspection"
click at [269, 735] on div at bounding box center [339, 784] width 182 height 98
click at [37, 354] on div "INSPECTOR(S) check_box David Morgan PRIMARY David Morgan arrow_drop_down check_…" at bounding box center [339, 691] width 612 height 2719
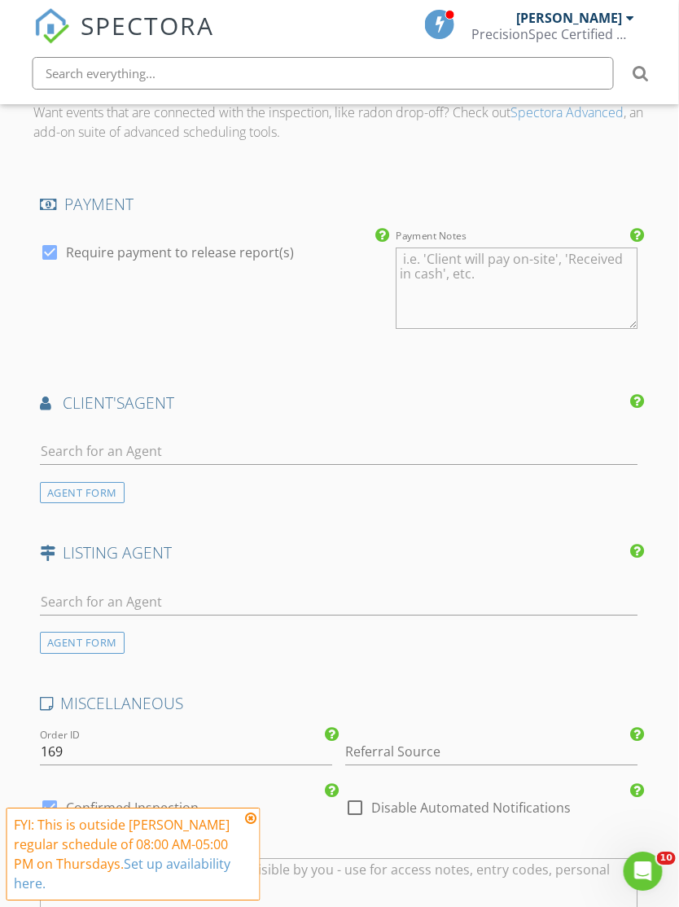
scroll to position [1958, 0]
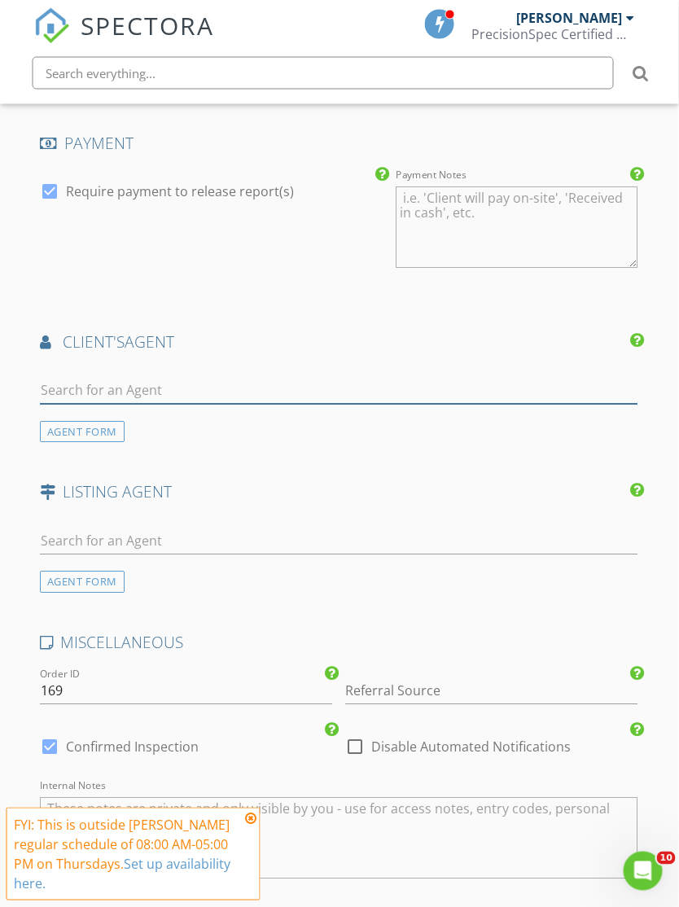
click at [67, 390] on input "text" at bounding box center [340, 391] width 599 height 27
type input "Kar"
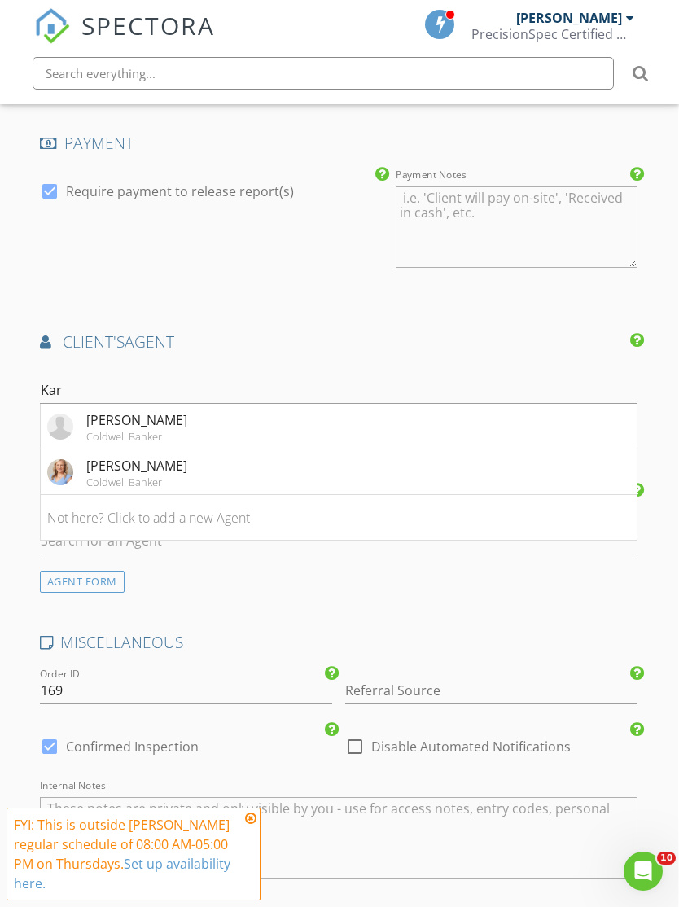
click at [94, 404] on li "Kara Brakefield Coldwell Banker" at bounding box center [339, 427] width 597 height 46
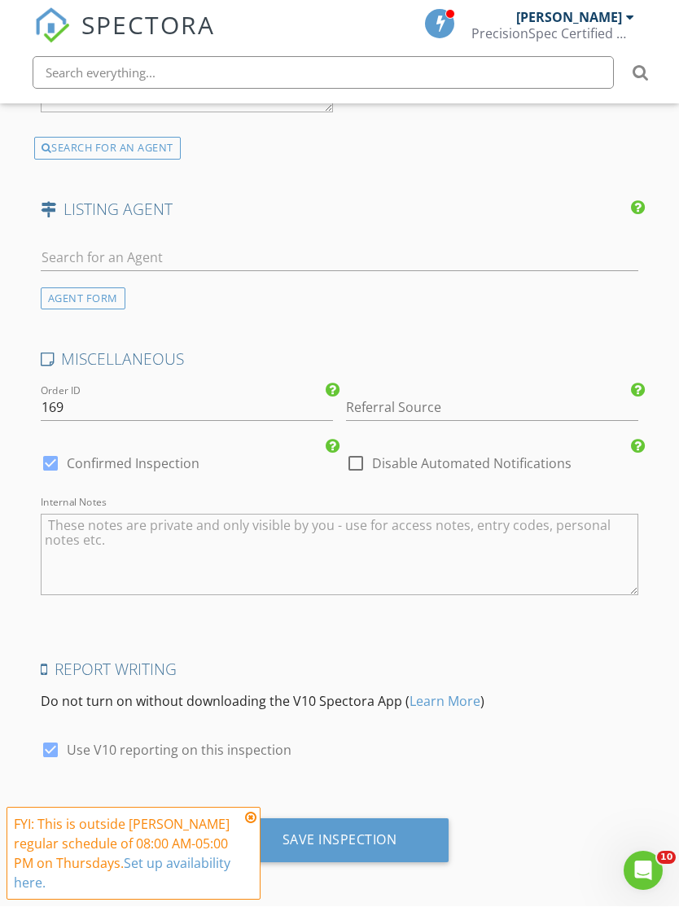
scroll to position [2556, 1]
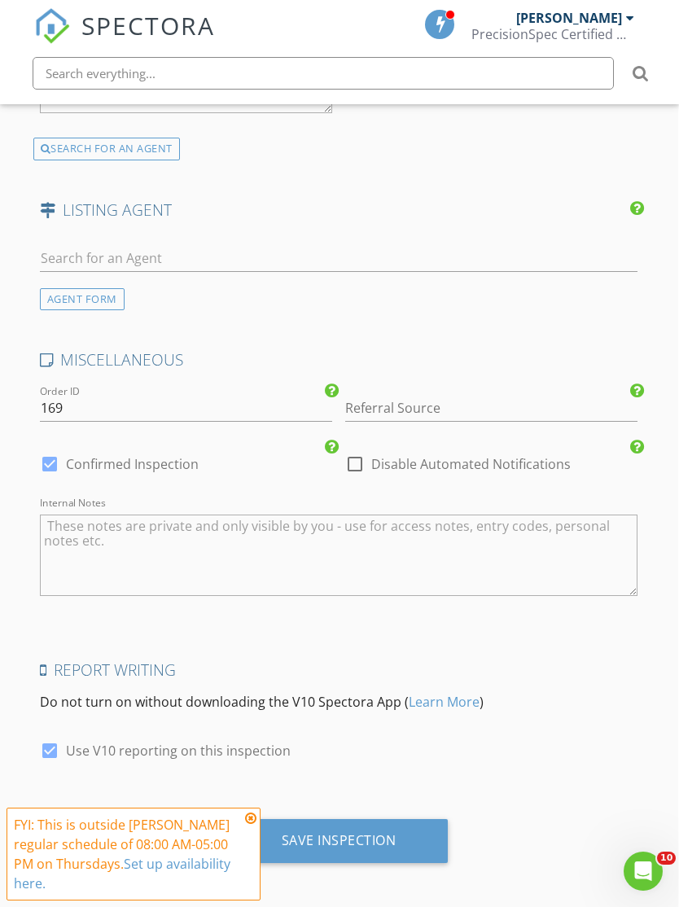
click at [311, 837] on div "Save Inspection" at bounding box center [339, 840] width 115 height 16
